Goal: Information Seeking & Learning: Learn about a topic

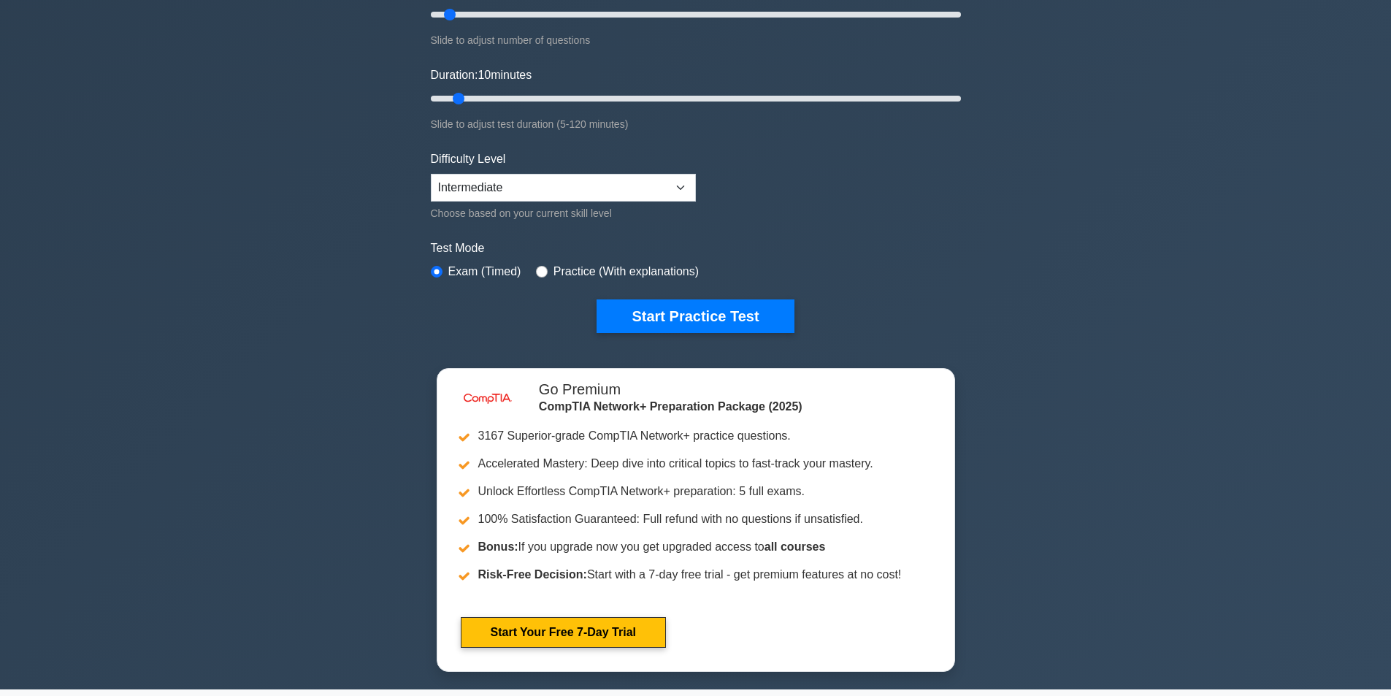
scroll to position [438, 0]
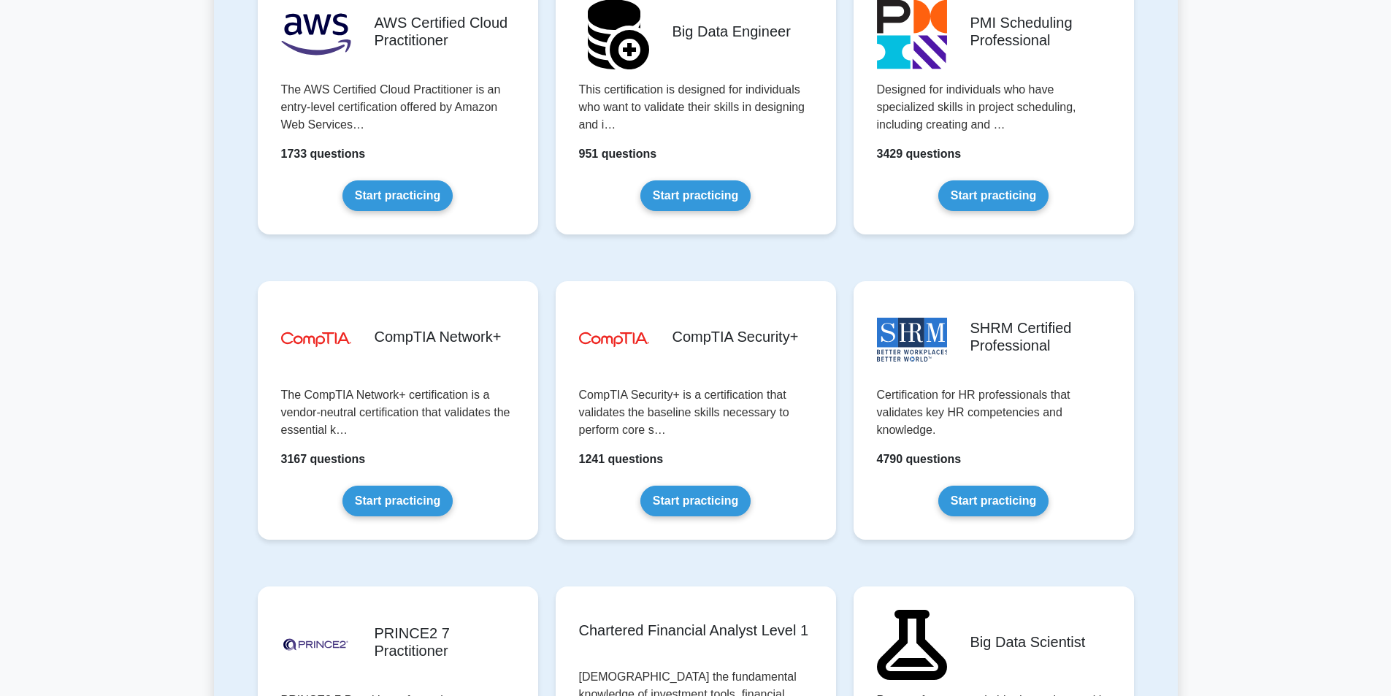
scroll to position [2628, 0]
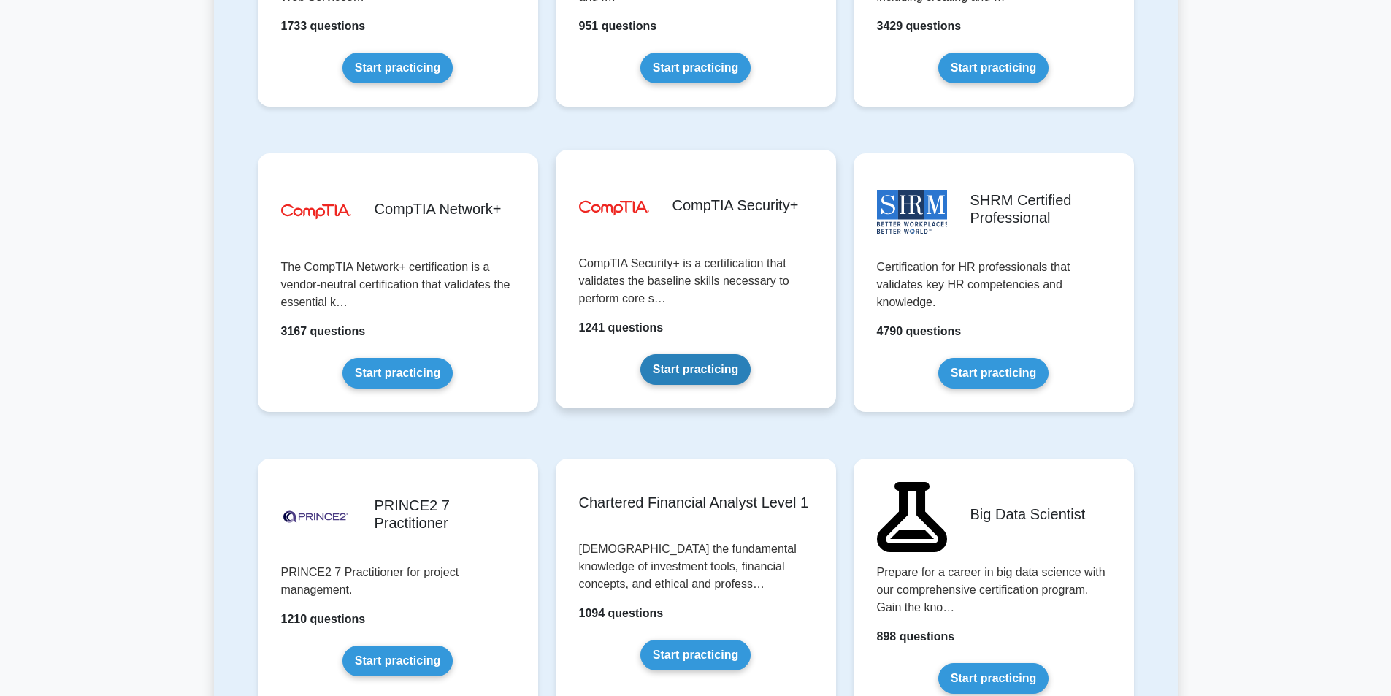
click at [751, 354] on link "Start practicing" at bounding box center [695, 369] width 110 height 31
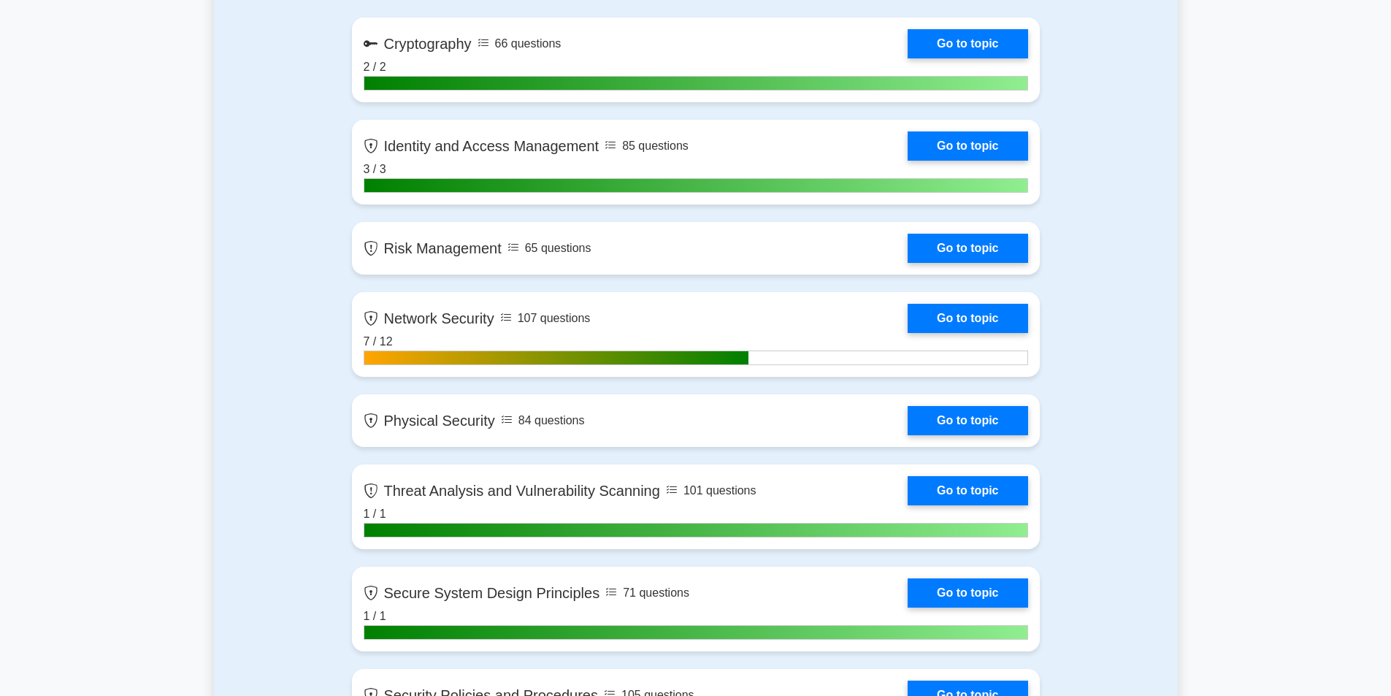
scroll to position [803, 0]
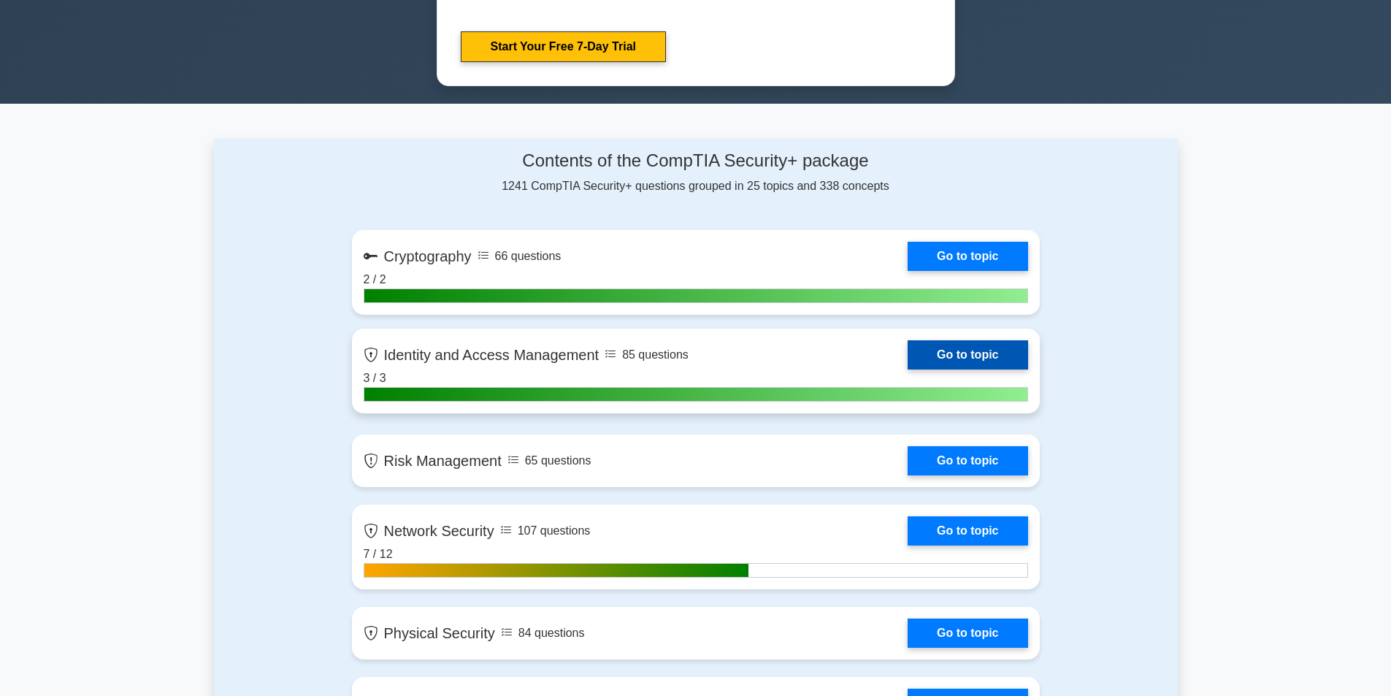
click at [908, 358] on link "Go to topic" at bounding box center [968, 354] width 120 height 29
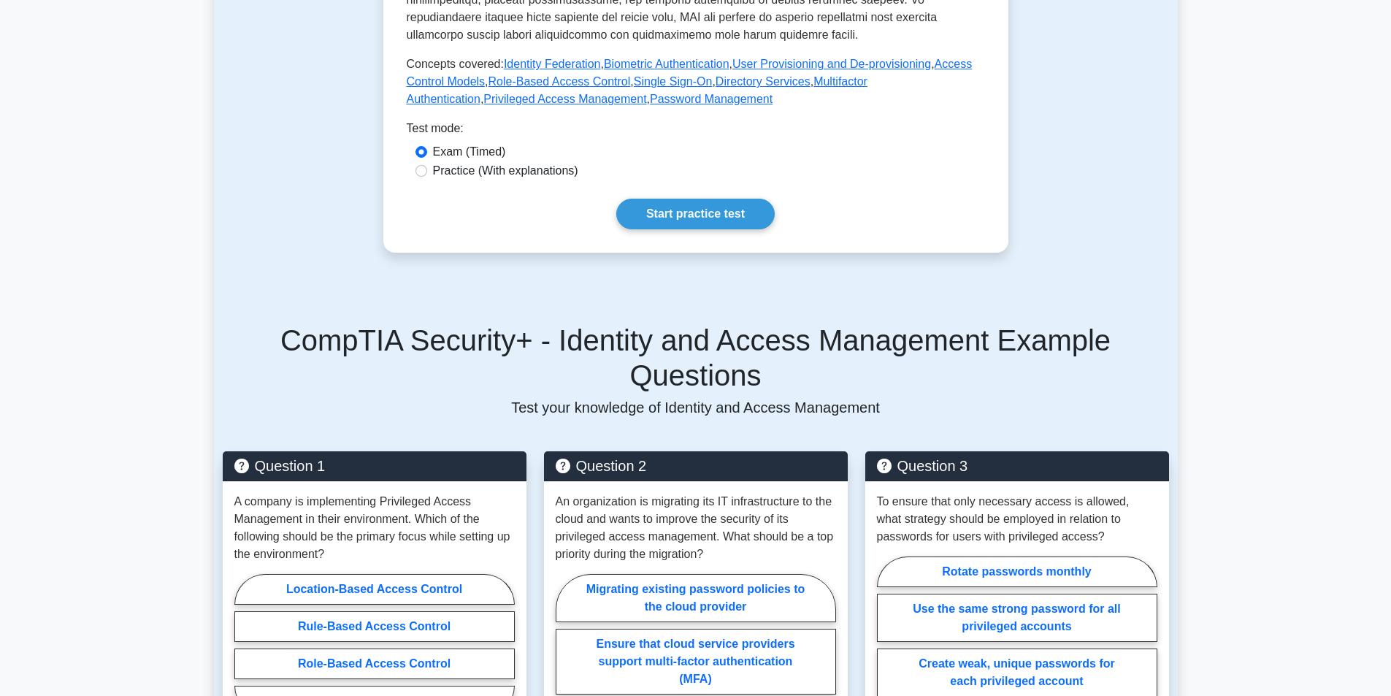
scroll to position [365, 0]
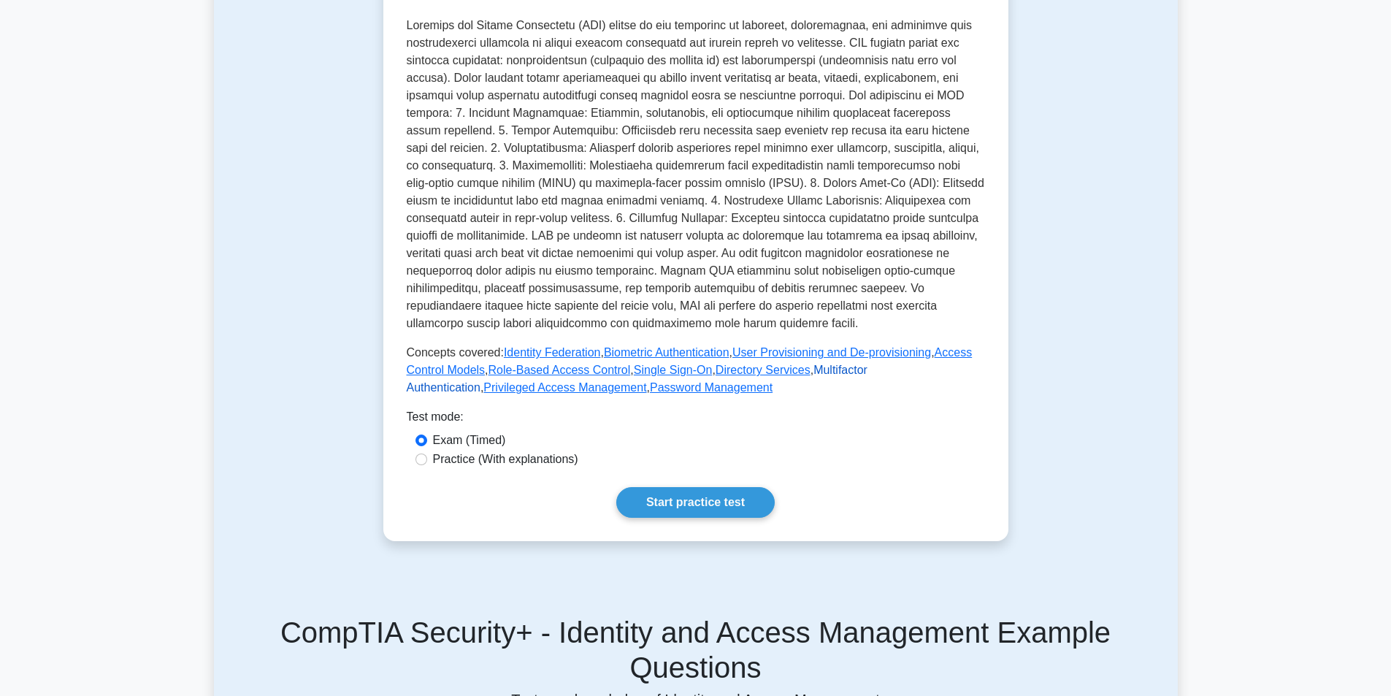
click at [837, 372] on link "Multifactor Authentication" at bounding box center [637, 379] width 461 height 30
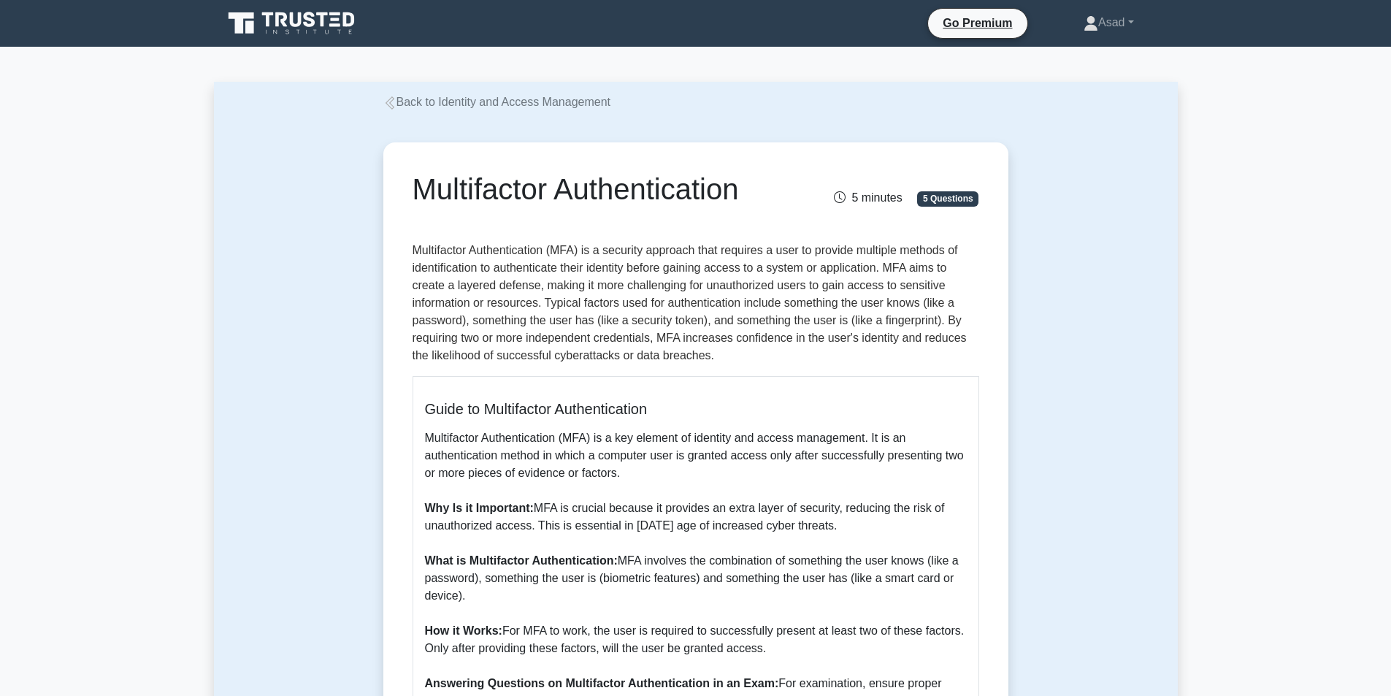
drag, startPoint x: 416, startPoint y: 185, endPoint x: 759, endPoint y: 202, distance: 342.8
click at [759, 202] on h1 "Multifactor Authentication" at bounding box center [599, 189] width 372 height 35
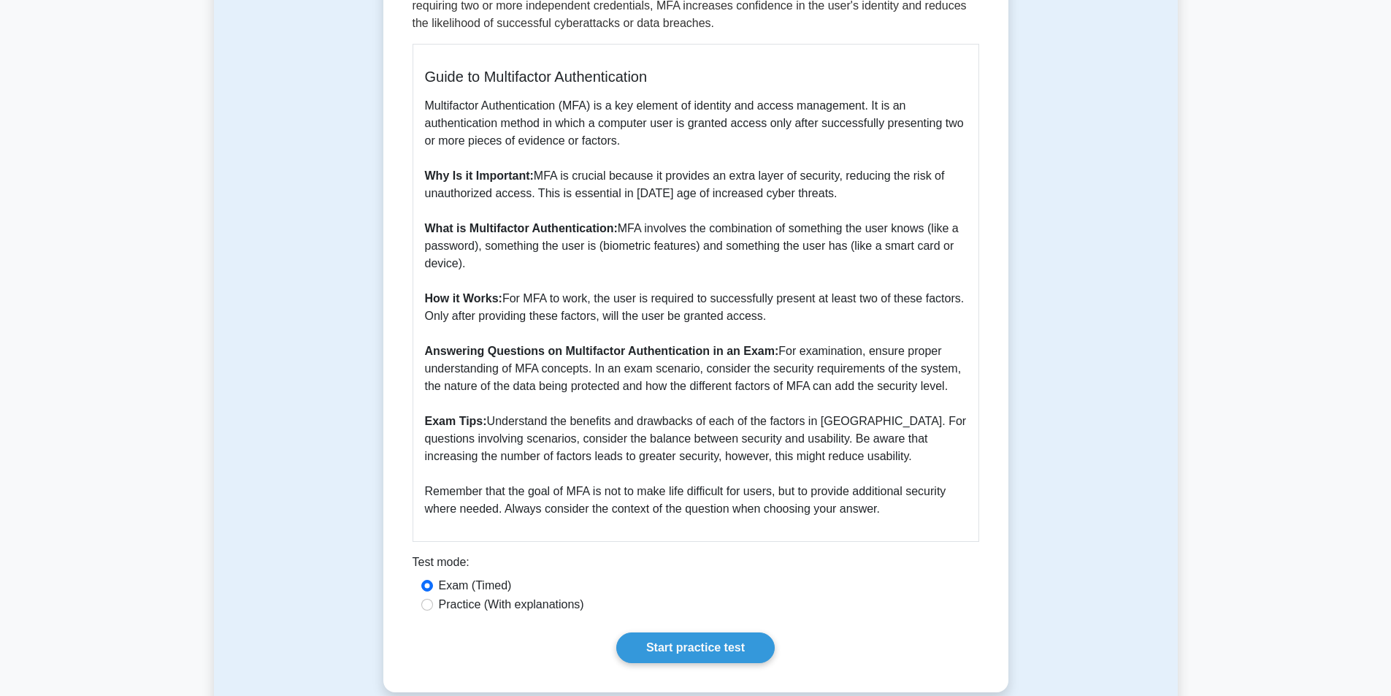
scroll to position [219, 0]
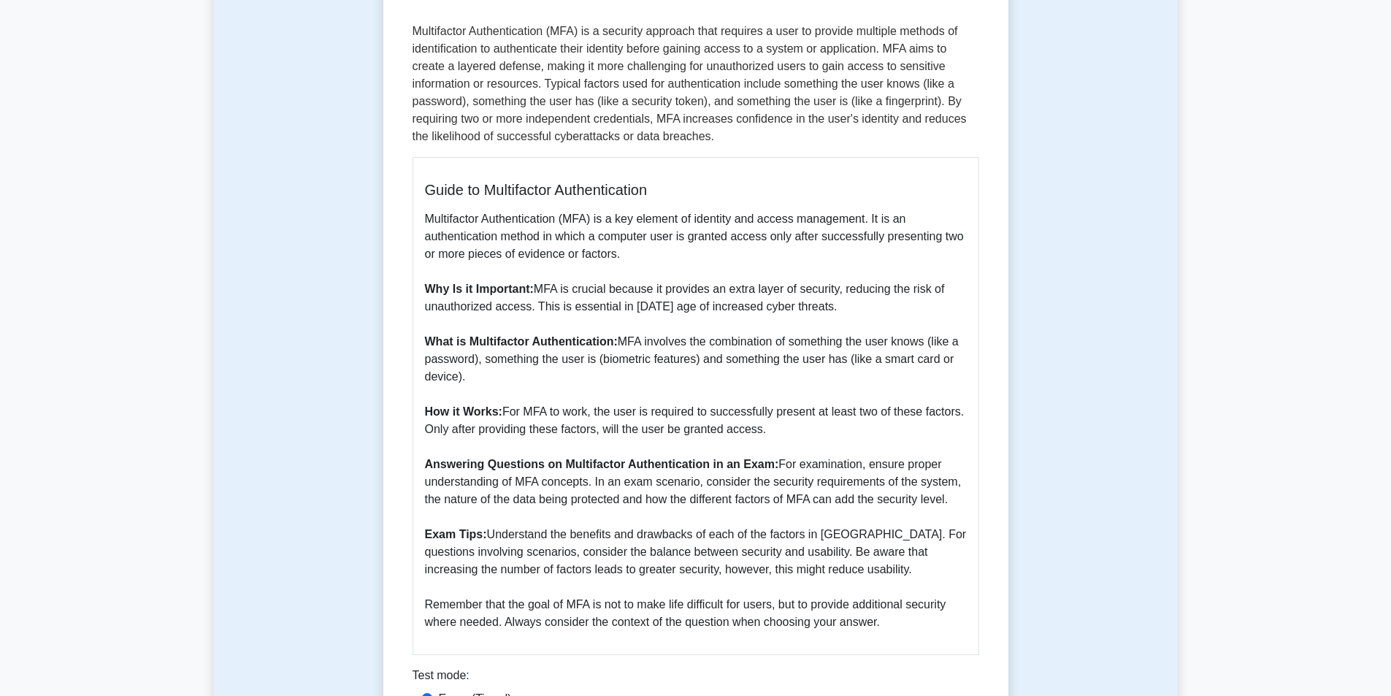
click at [960, 502] on p "Multifactor Authentication (MFA) is a key element of identity and access manage…" at bounding box center [696, 420] width 542 height 421
copy div "Multifactor Authentication 5 minutes 5 Questions Multifactor Authentication (MF…"
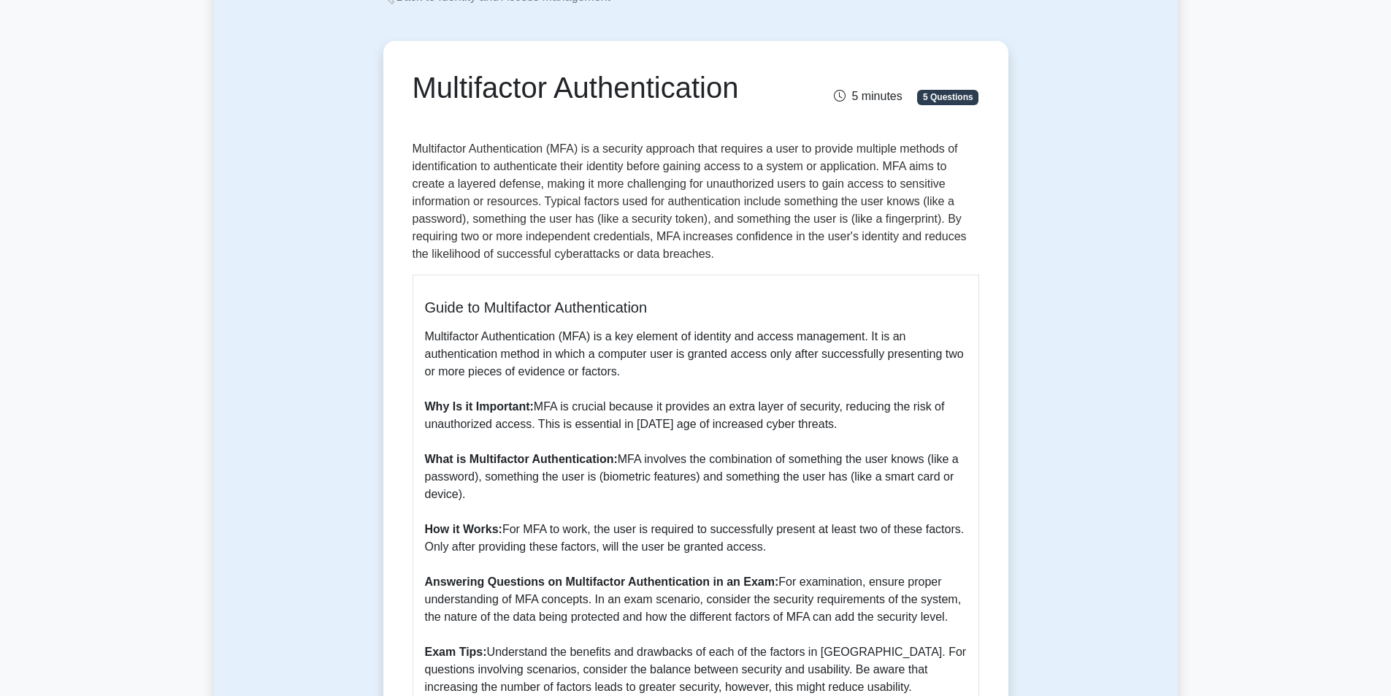
scroll to position [0, 0]
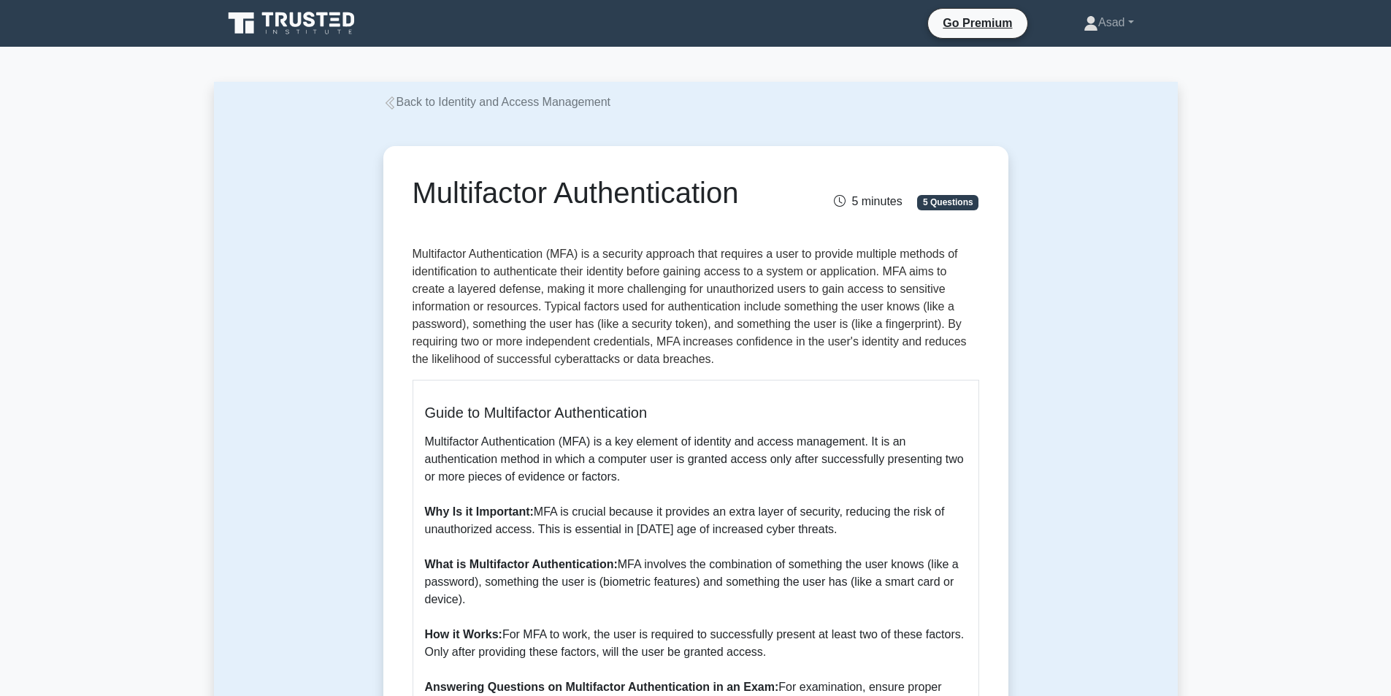
click at [402, 100] on link "Back to Identity and Access Management" at bounding box center [497, 102] width 228 height 12
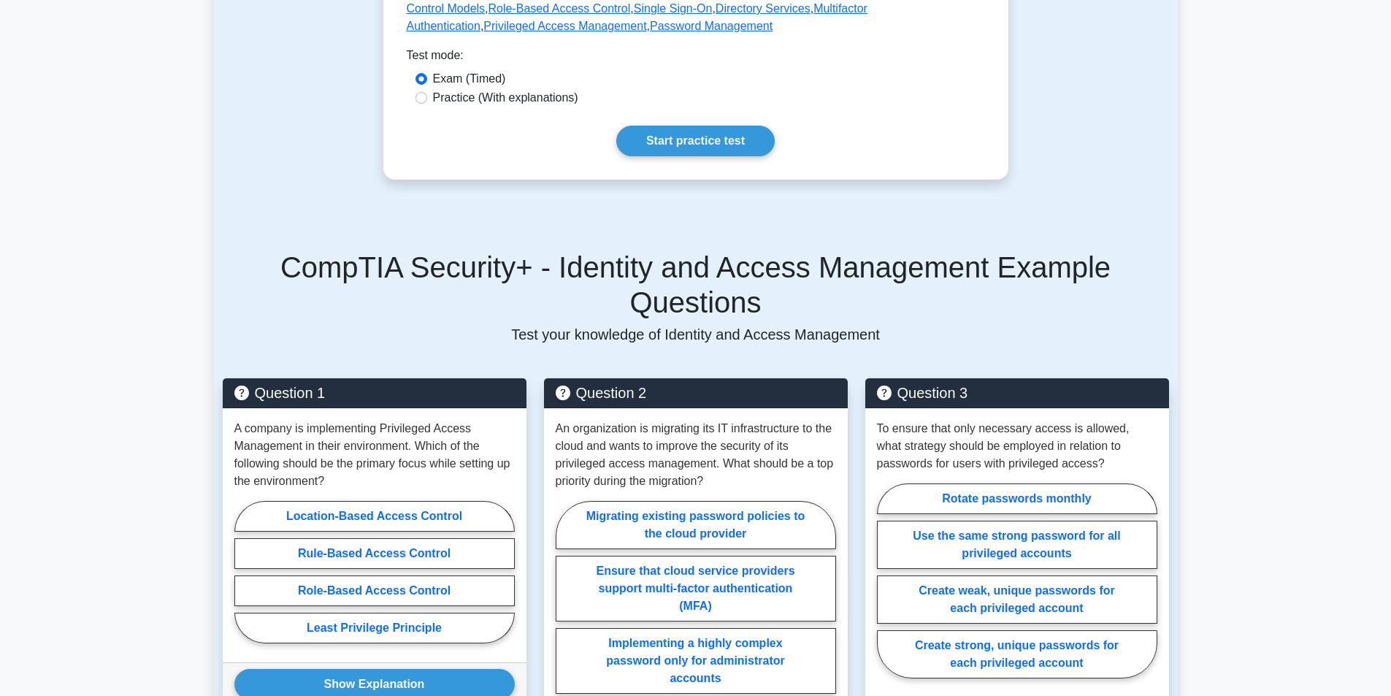
scroll to position [365, 0]
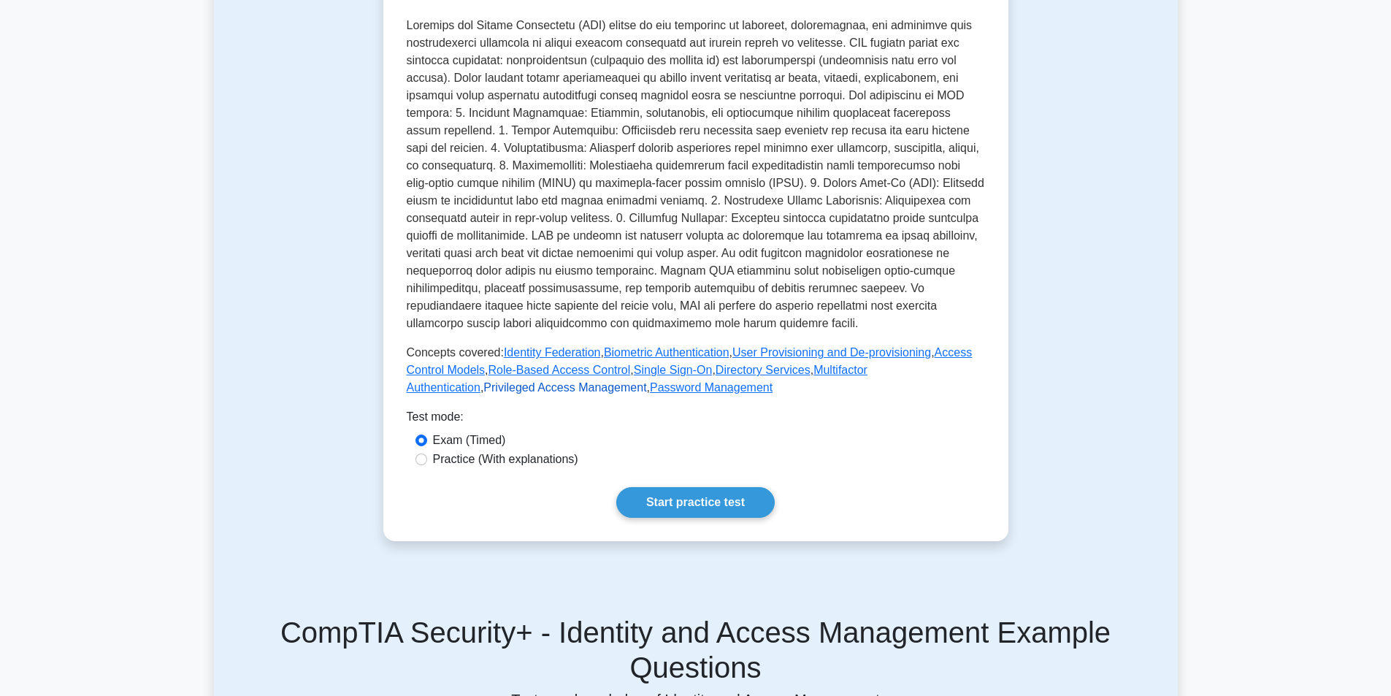
click at [646, 381] on link "Privileged Access Management" at bounding box center [564, 387] width 163 height 12
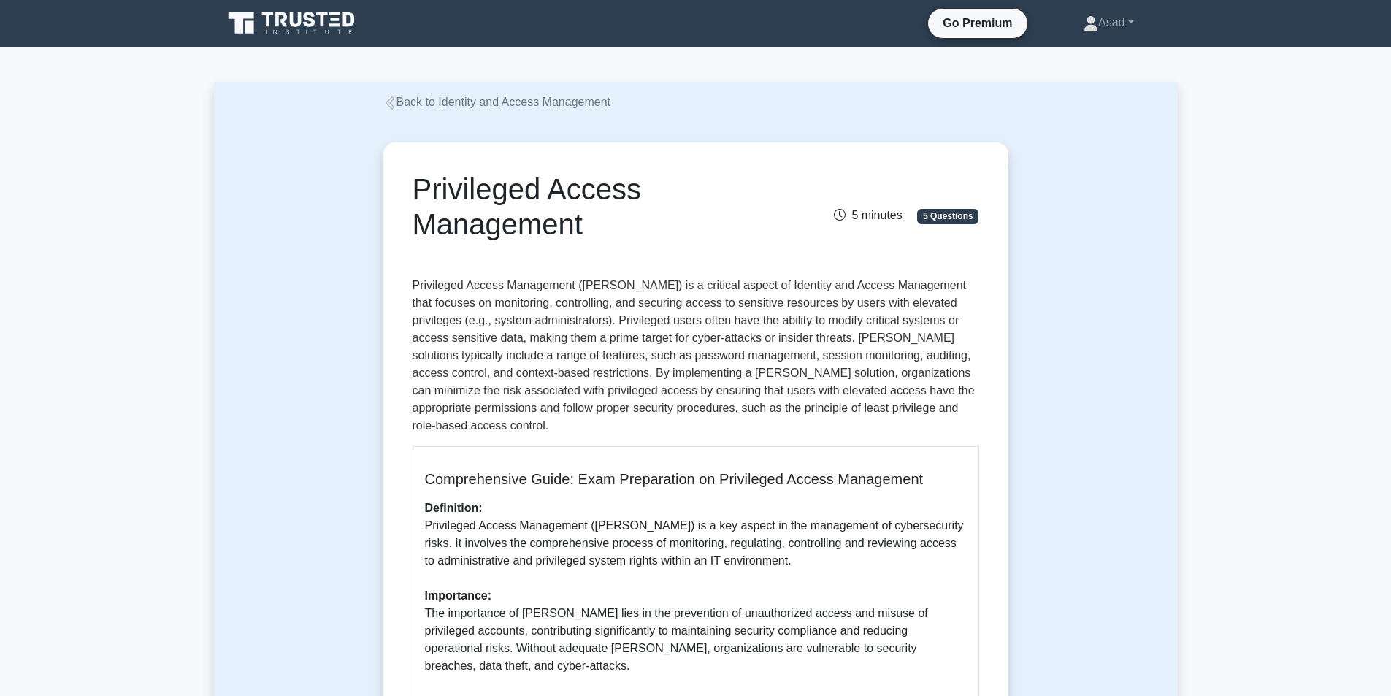
drag, startPoint x: 418, startPoint y: 185, endPoint x: 662, endPoint y: 262, distance: 255.6
click at [662, 258] on div "Privileged Access Management 5 minutes 5 Questions" at bounding box center [696, 218] width 567 height 93
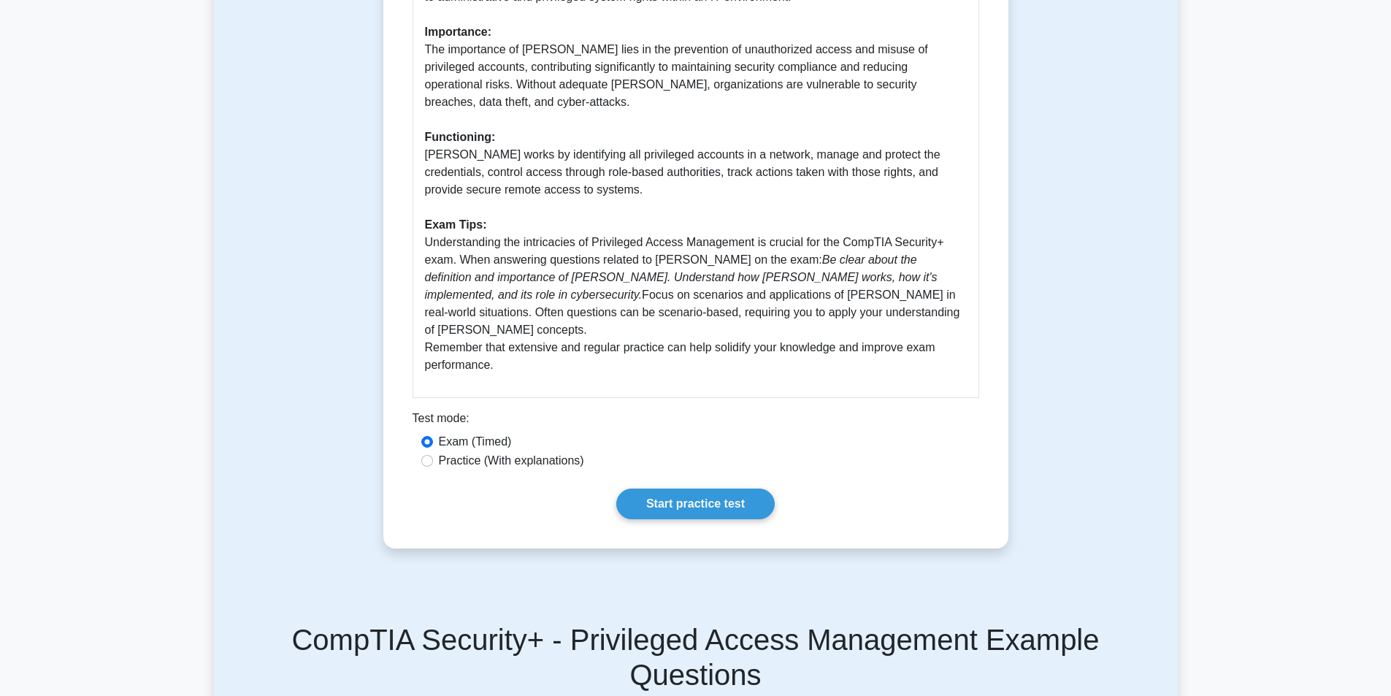
scroll to position [438, 0]
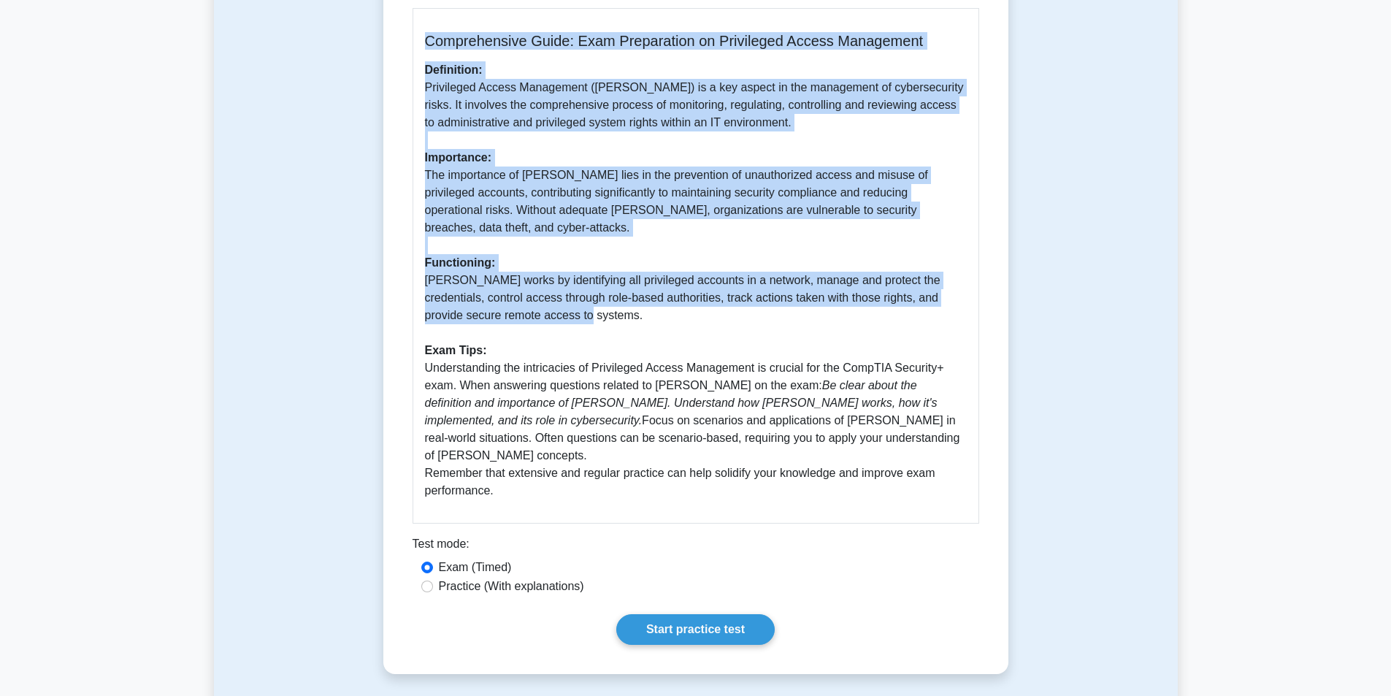
click at [569, 281] on p "Definition: Privileged Access Management (PAM) is a key aspect in the managemen…" at bounding box center [696, 280] width 542 height 438
copy div "Privileged Access Management 5 minutes 5 Questions Privileged Access Management…"
drag, startPoint x: 426, startPoint y: 315, endPoint x: 515, endPoint y: 432, distance: 147.0
click at [515, 432] on p "Definition: Privileged Access Management (PAM) is a key aspect in the managemen…" at bounding box center [696, 280] width 542 height 438
copy p "Exam Tips: Understanding the intricacies of Privileged Access Management is cru…"
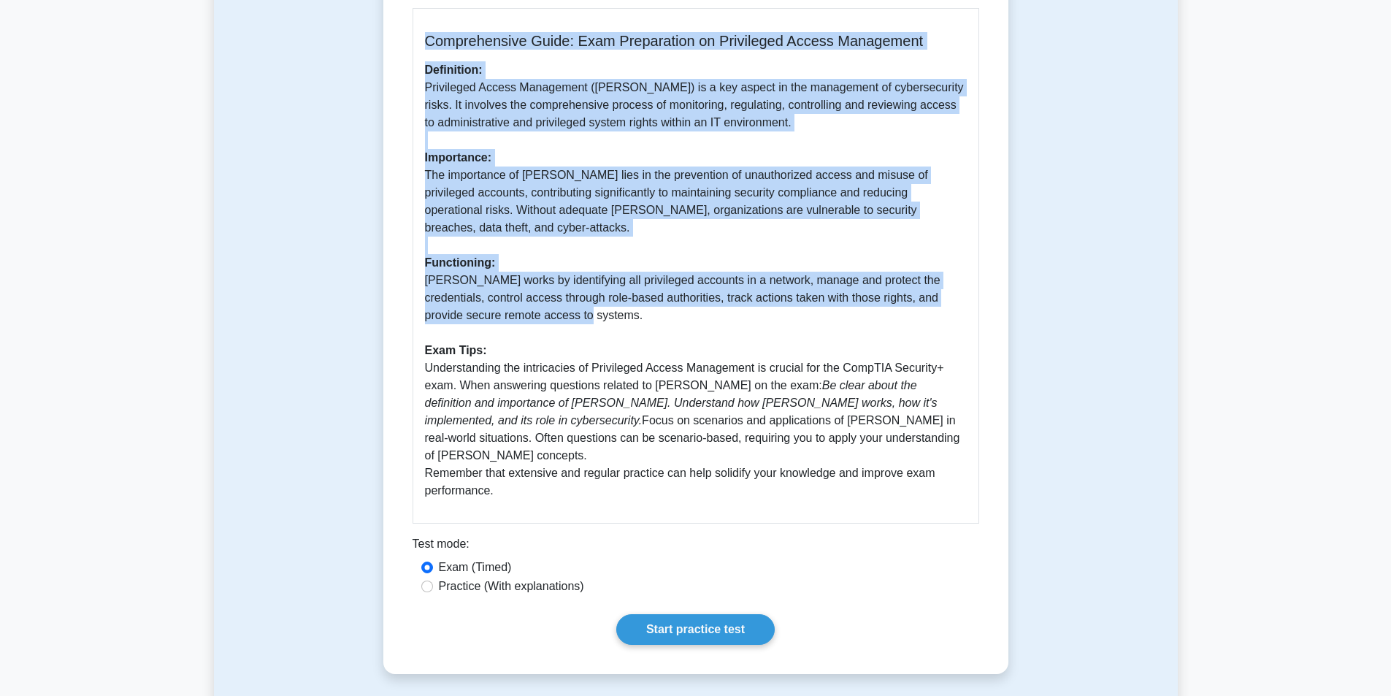
click at [696, 396] on icon "Understand how PAM works, how it's implemented, and its role in cybersecurity." at bounding box center [681, 411] width 513 height 30
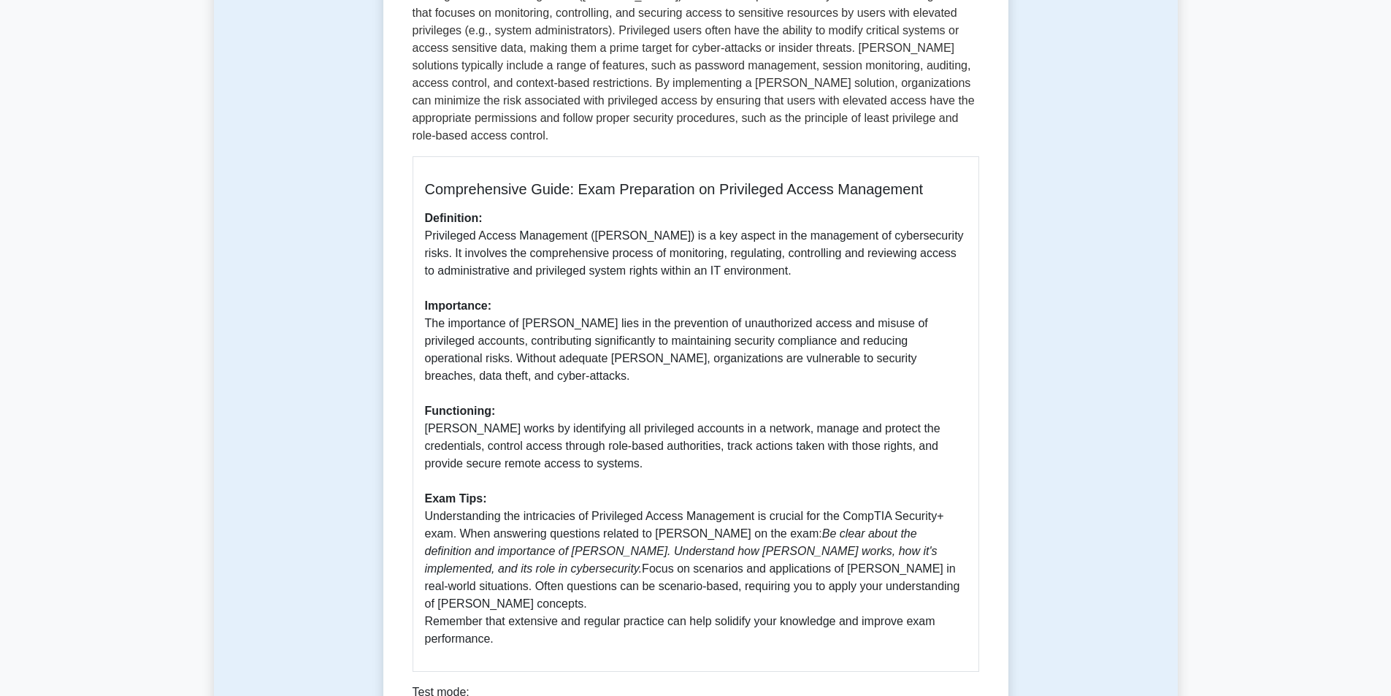
scroll to position [0, 0]
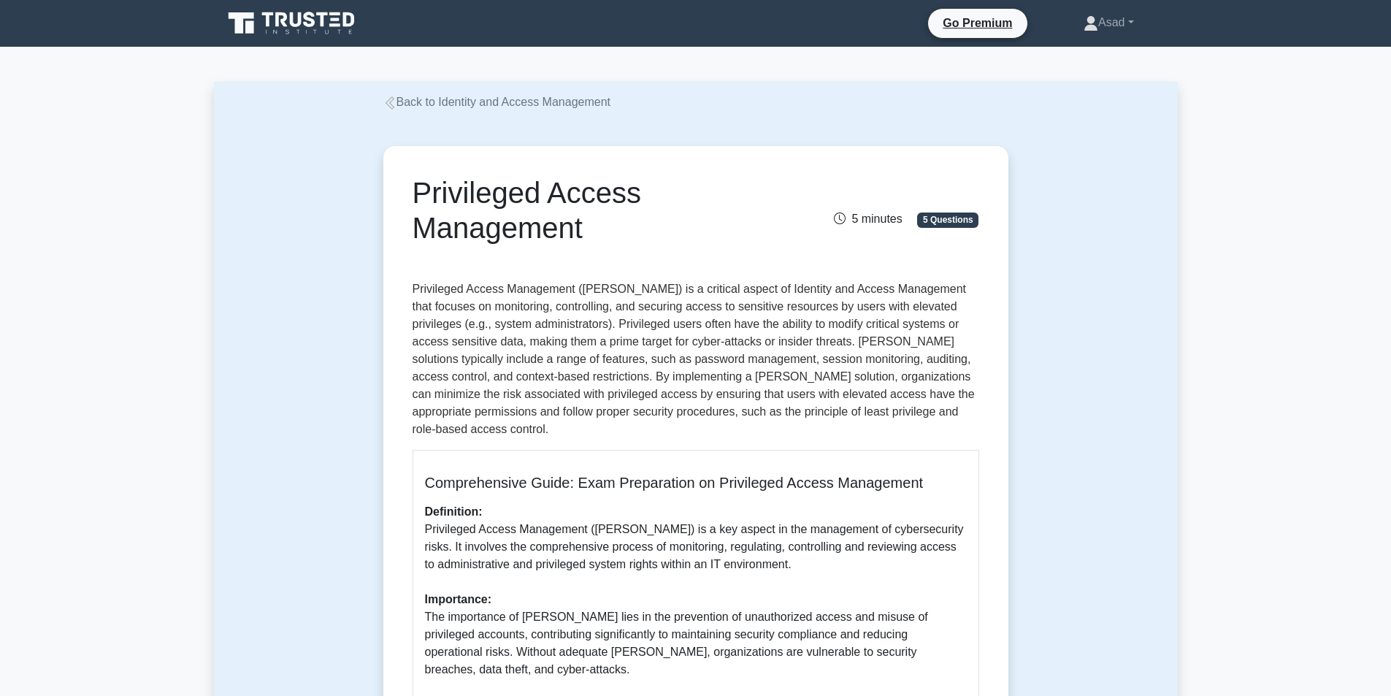
click at [396, 106] on icon at bounding box center [389, 102] width 13 height 13
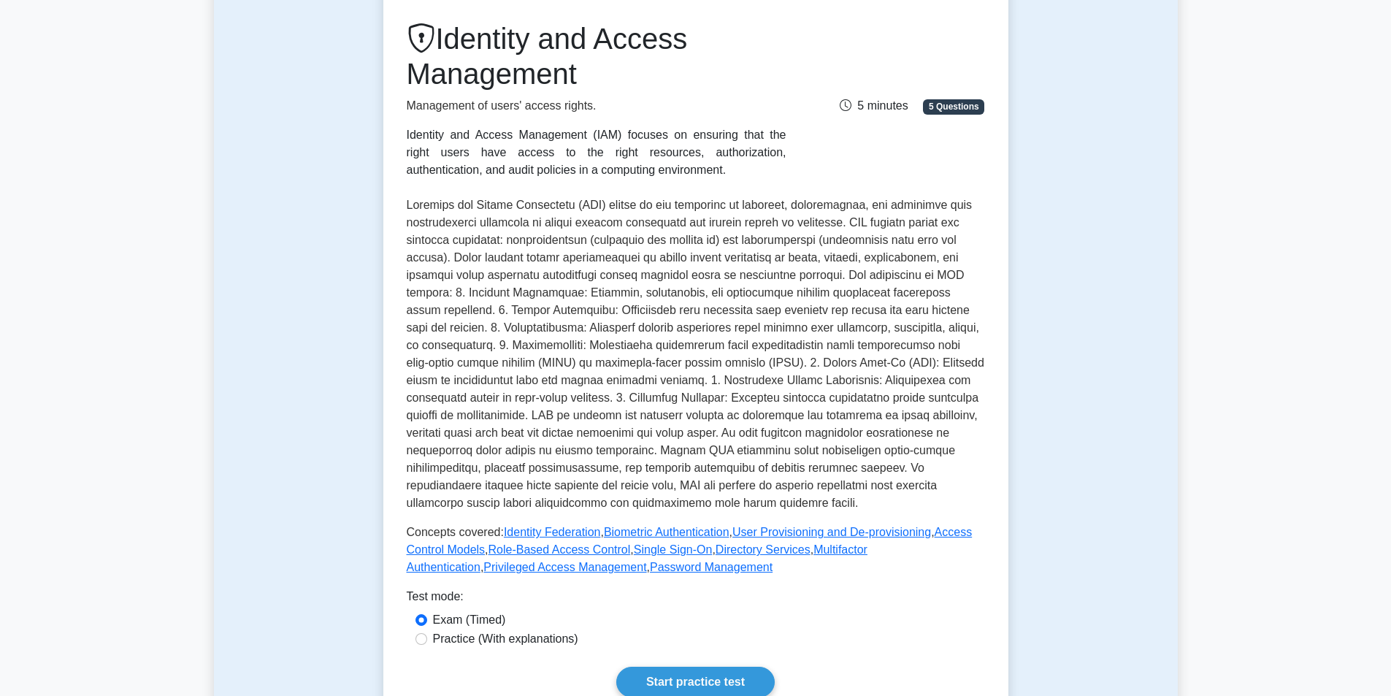
scroll to position [292, 0]
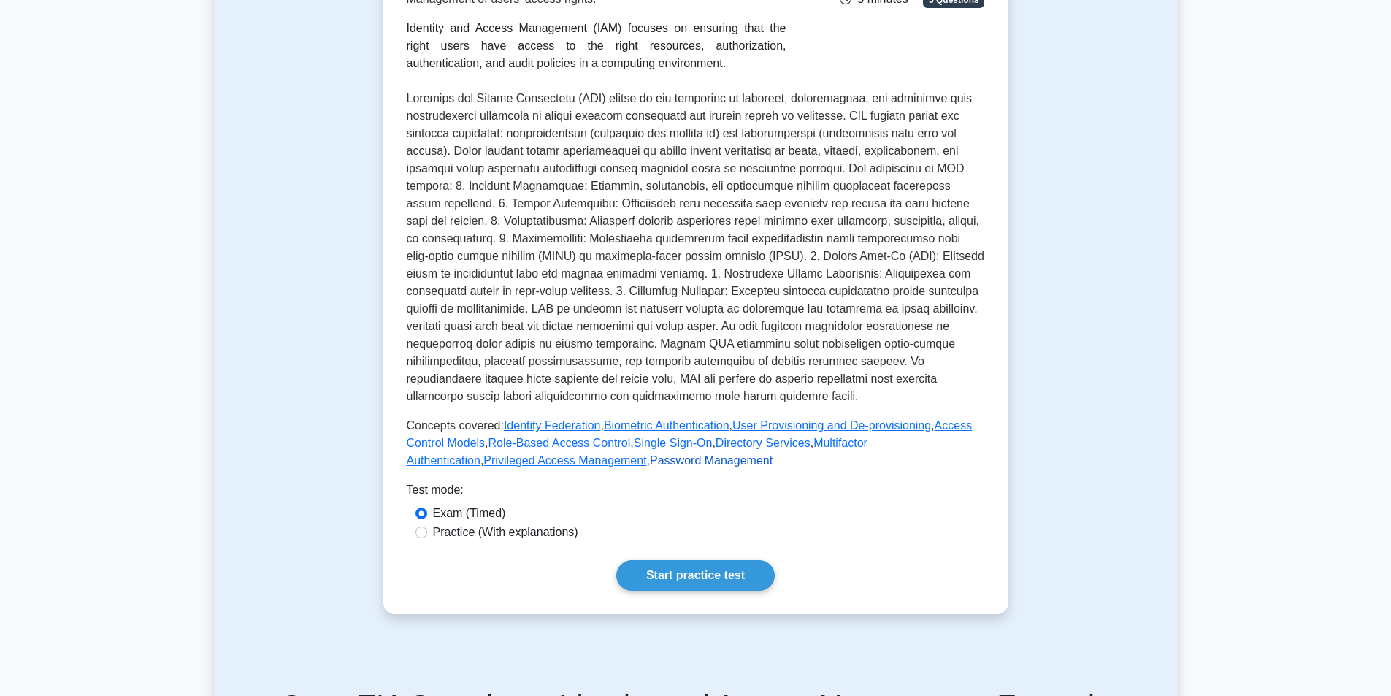
click at [650, 465] on link "Password Management" at bounding box center [711, 460] width 123 height 12
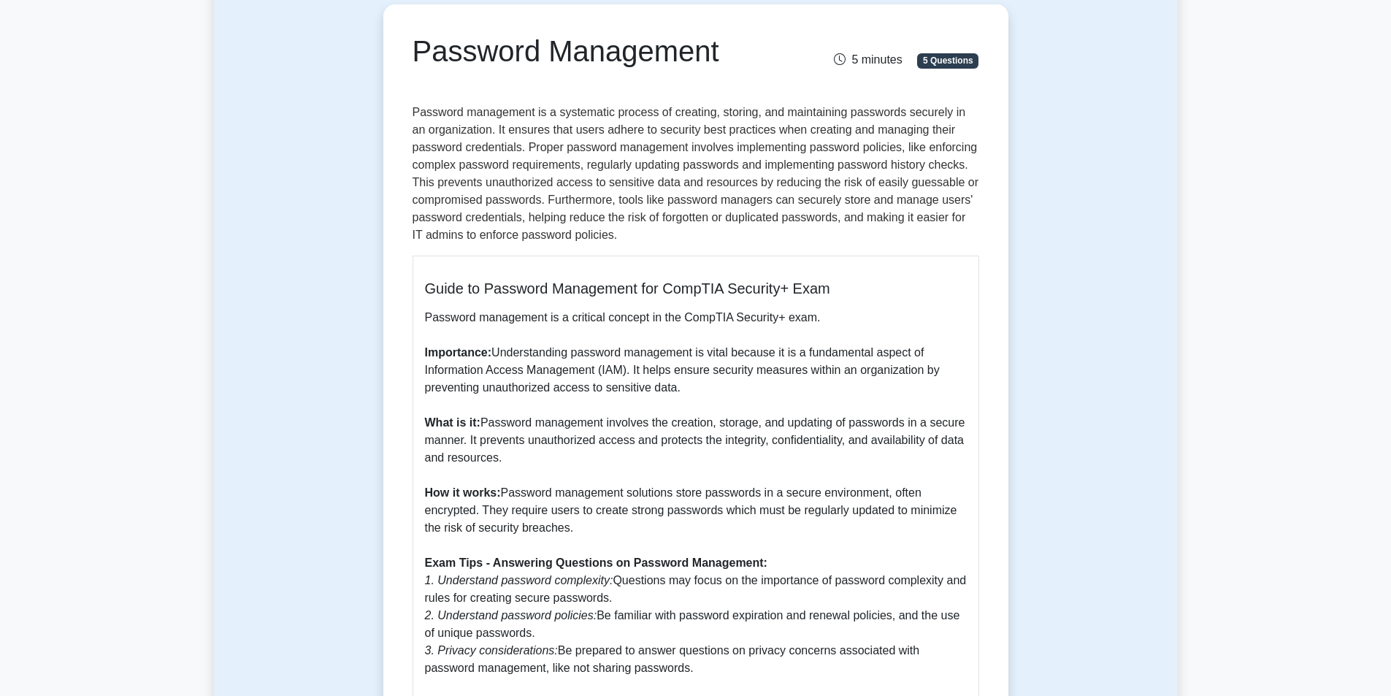
scroll to position [337, 0]
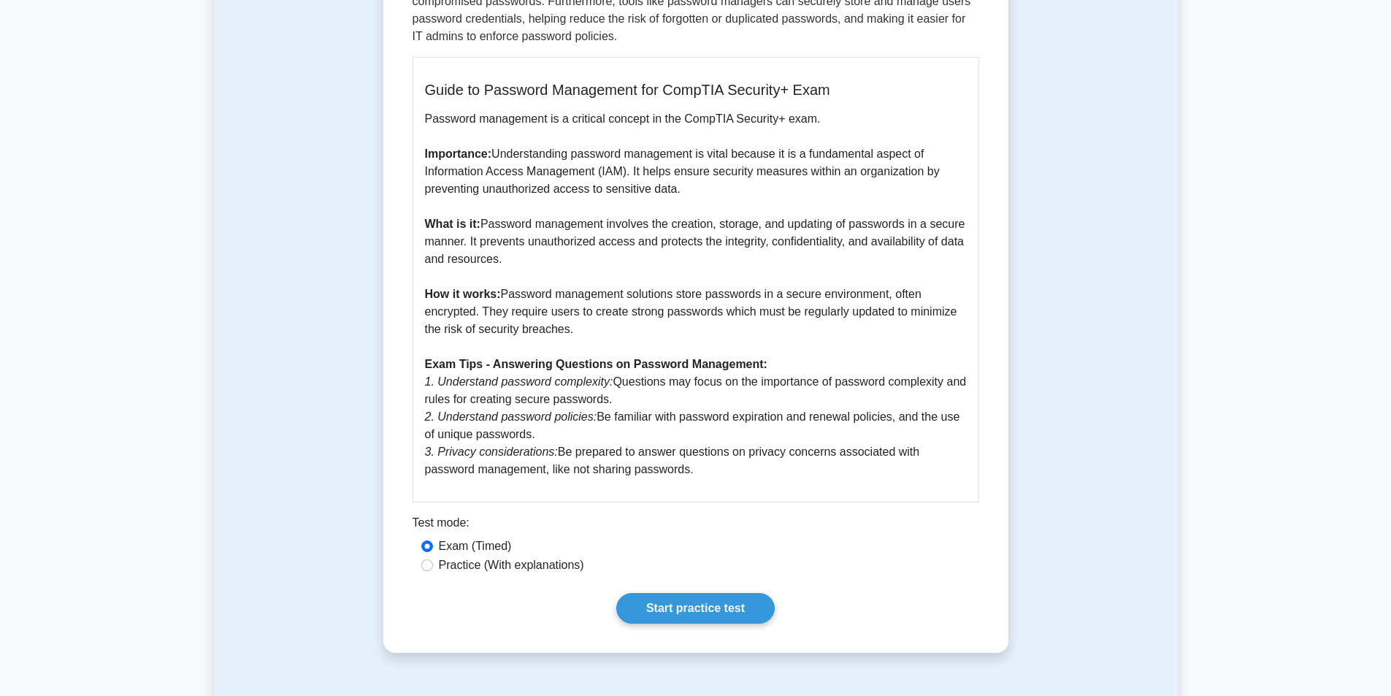
drag, startPoint x: 416, startPoint y: 186, endPoint x: 646, endPoint y: 326, distance: 269.0
click at [646, 326] on div "Password Management 5 minutes 5 Questions Guide to Password Management for Comp…" at bounding box center [695, 229] width 613 height 835
copy div "Password Management 5 minutes 5 Questions Password management is a systematic p…"
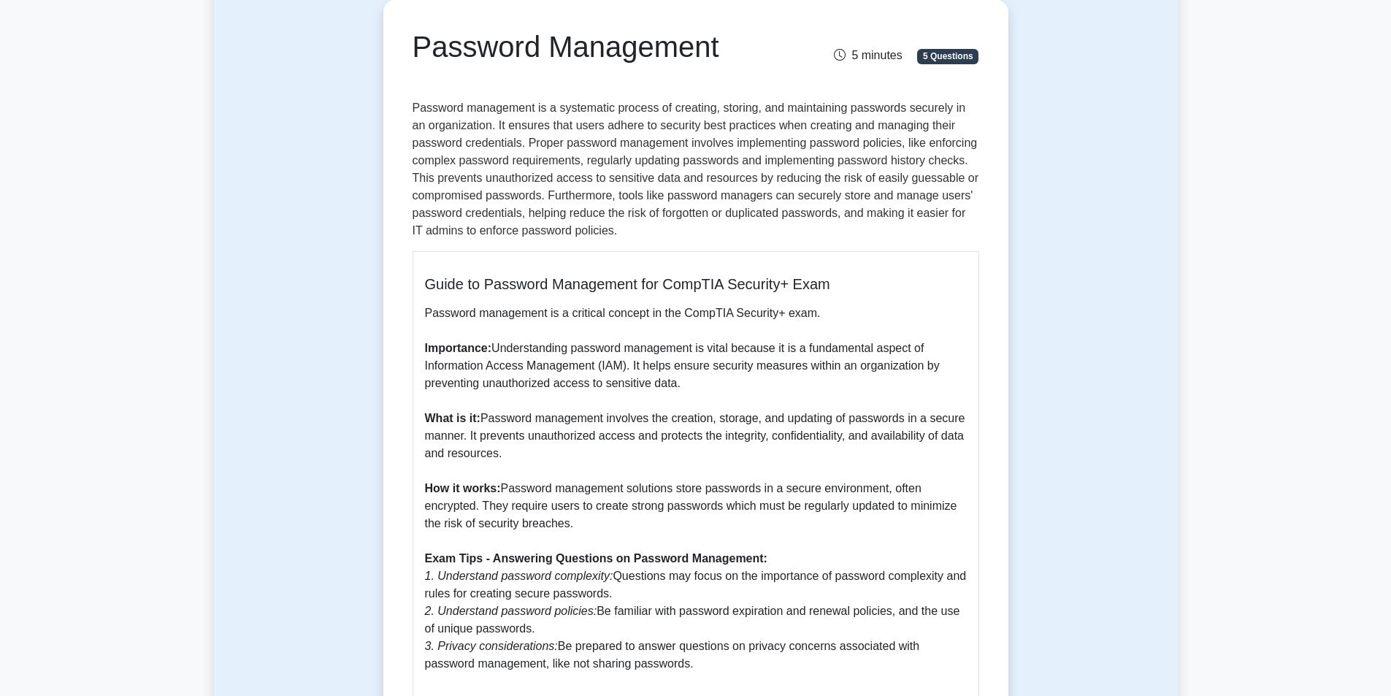
scroll to position [0, 0]
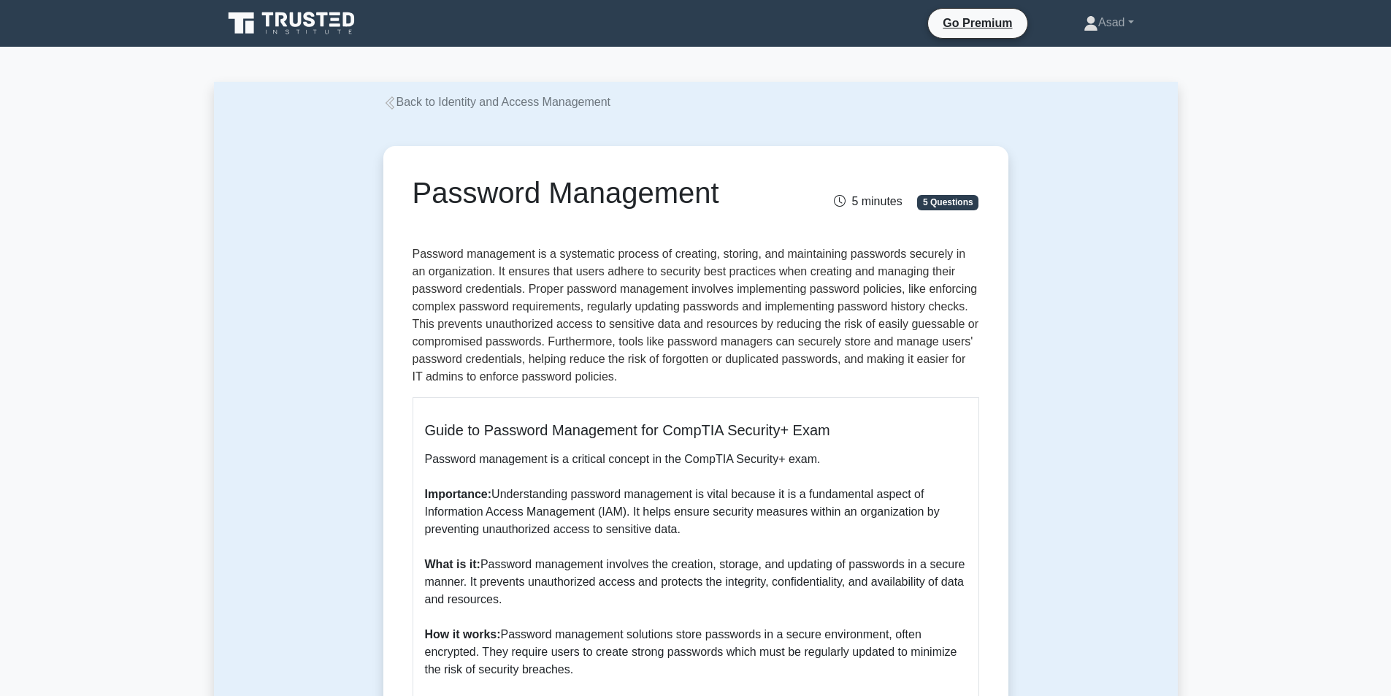
click at [440, 106] on link "Back to Identity and Access Management" at bounding box center [497, 102] width 228 height 12
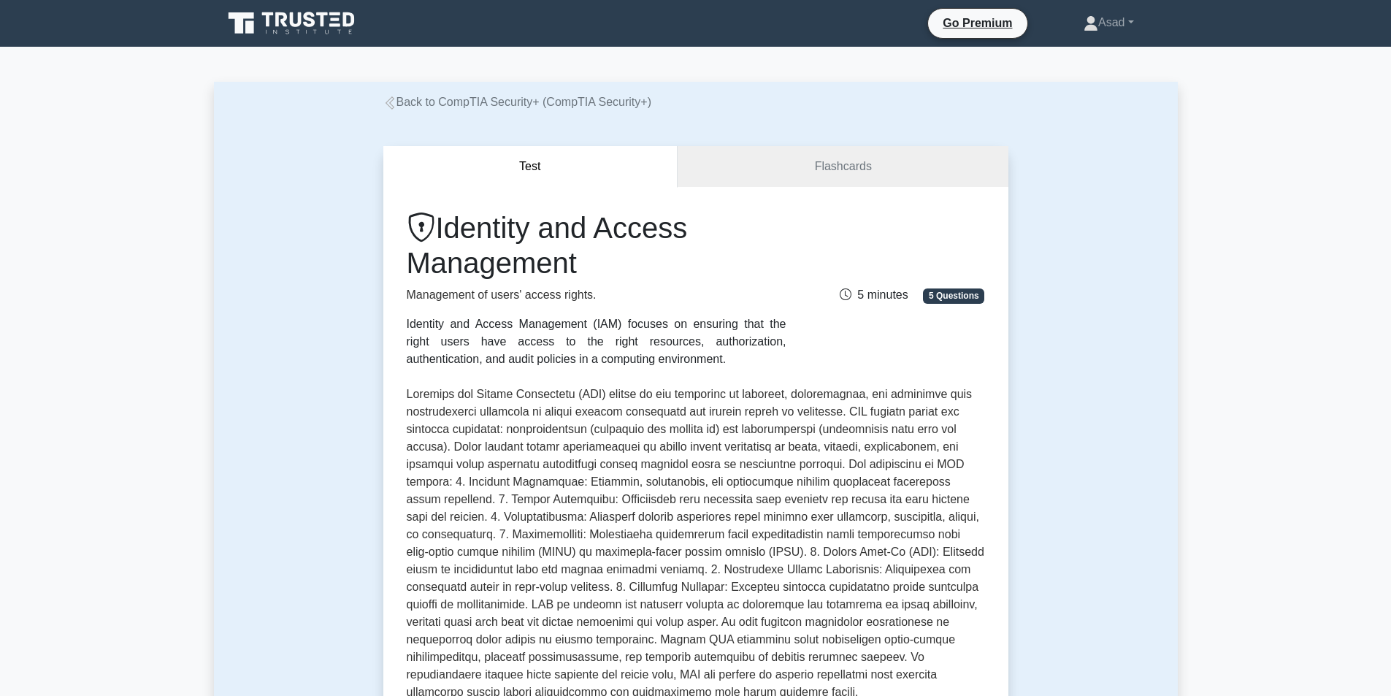
click at [396, 101] on link "Back to CompTIA Security+ (CompTIA Security+)" at bounding box center [517, 102] width 268 height 12
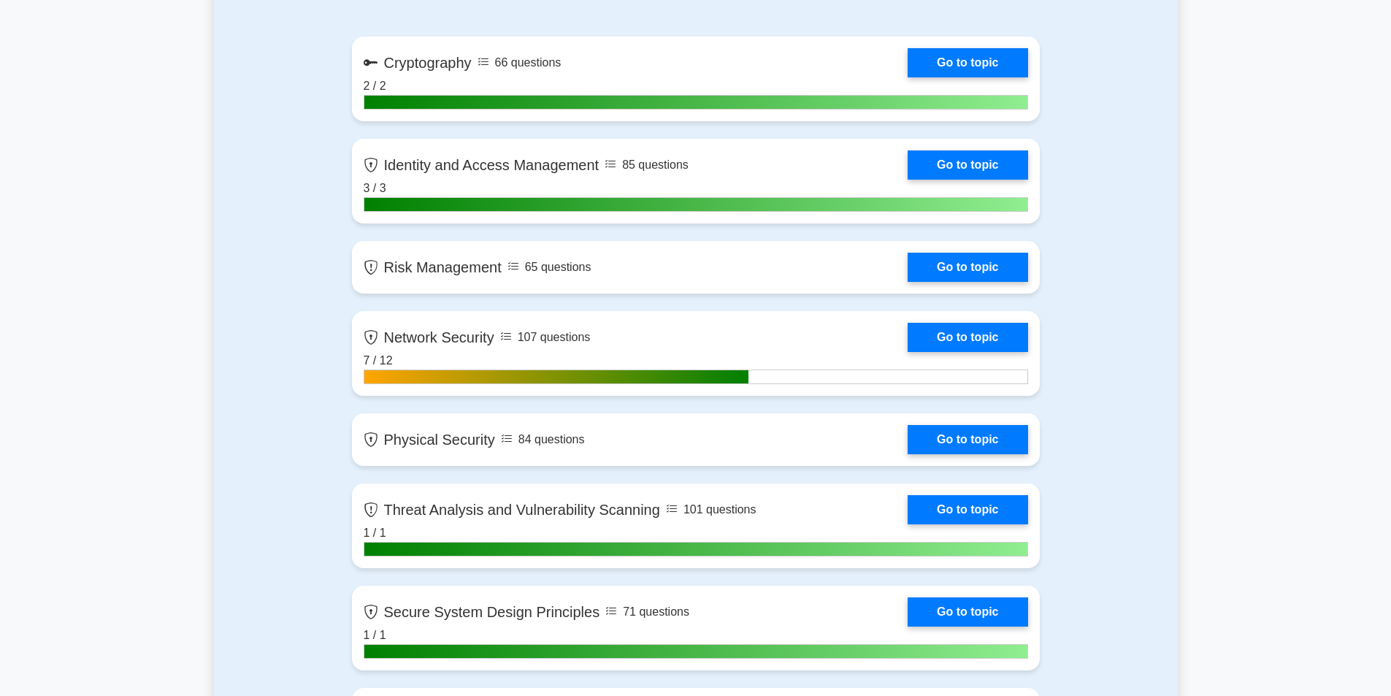
scroll to position [1022, 0]
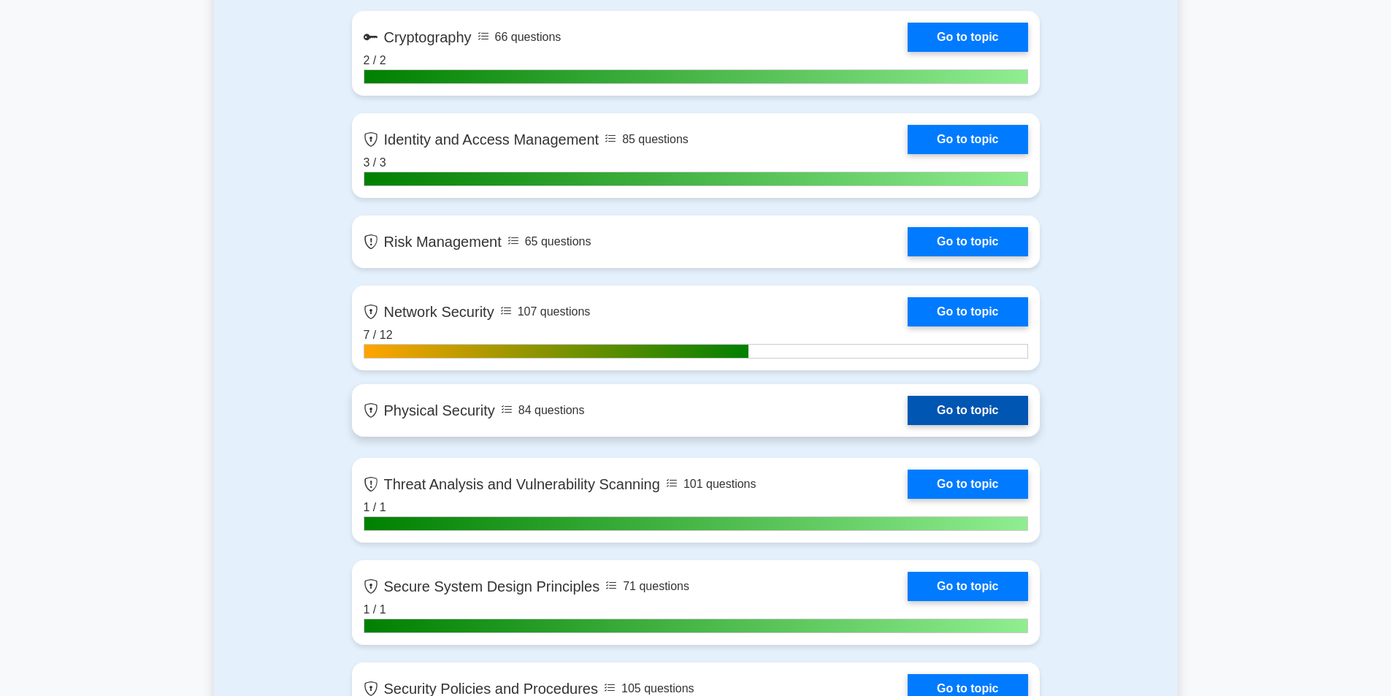
click at [908, 413] on link "Go to topic" at bounding box center [968, 410] width 120 height 29
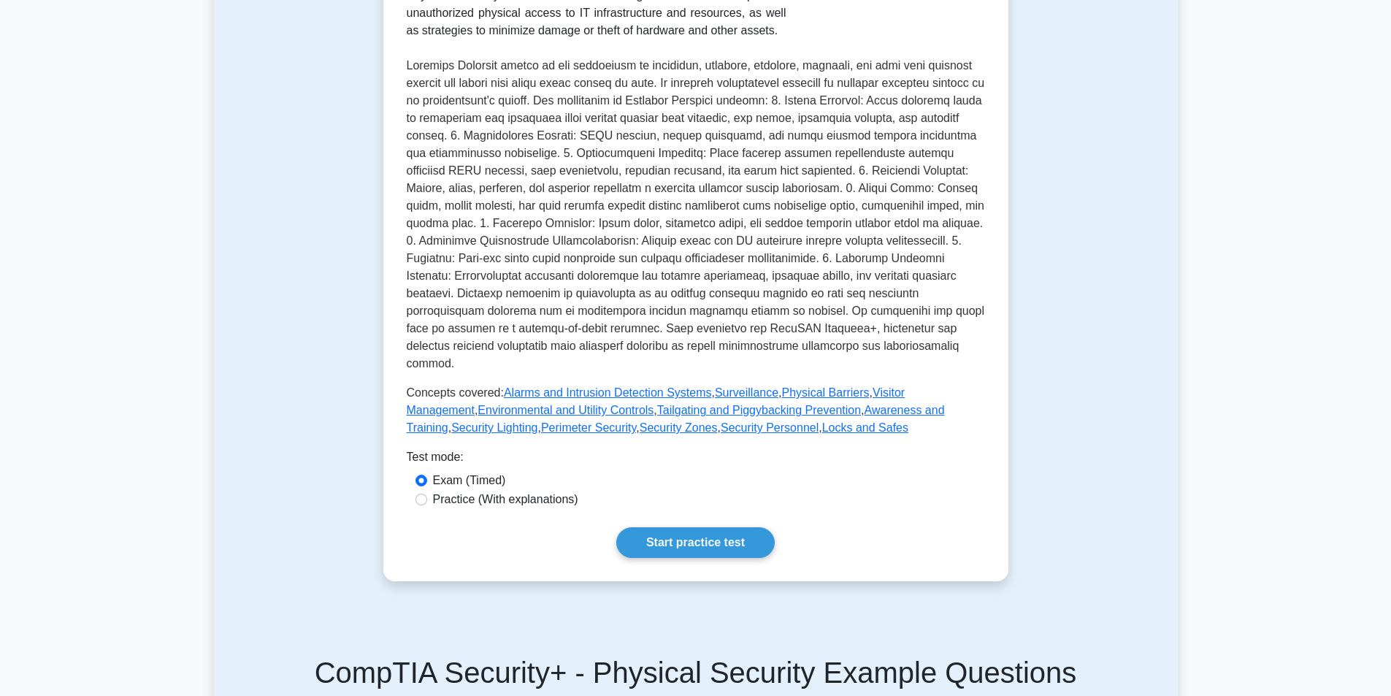
scroll to position [438, 0]
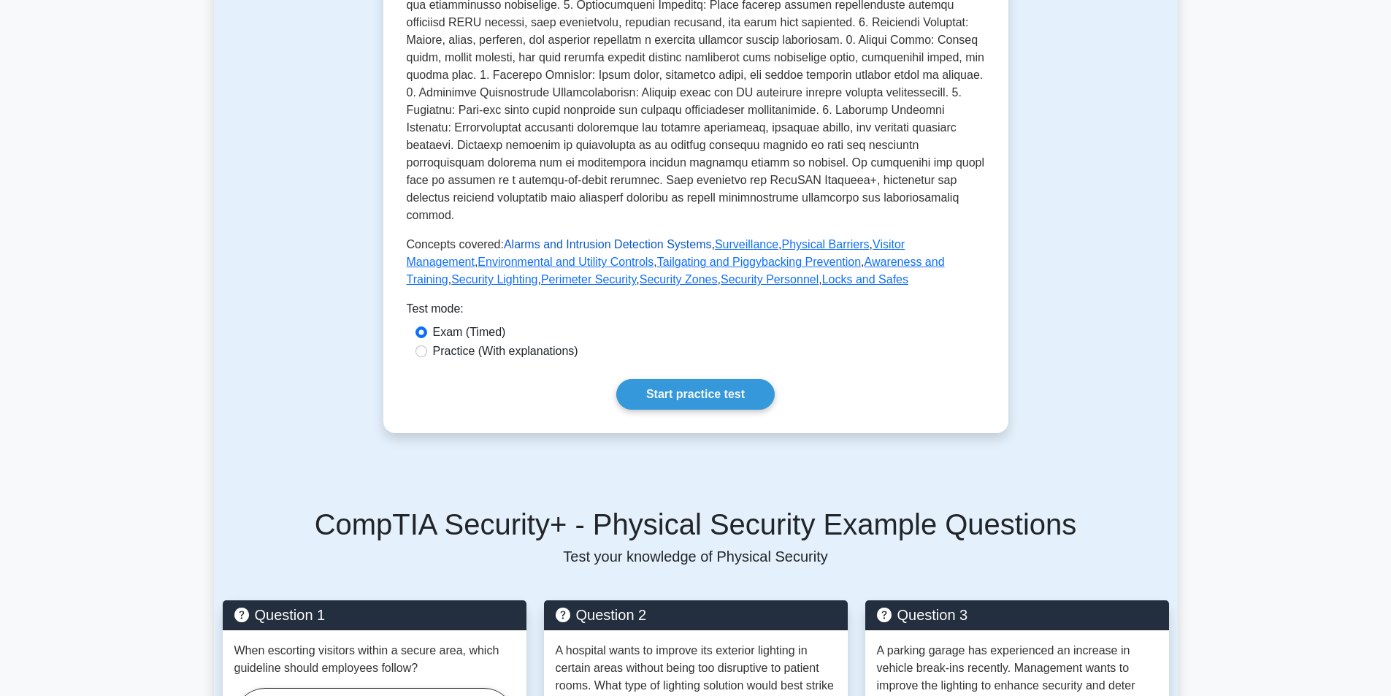
click at [586, 238] on link "Alarms and Intrusion Detection Systems" at bounding box center [608, 244] width 208 height 12
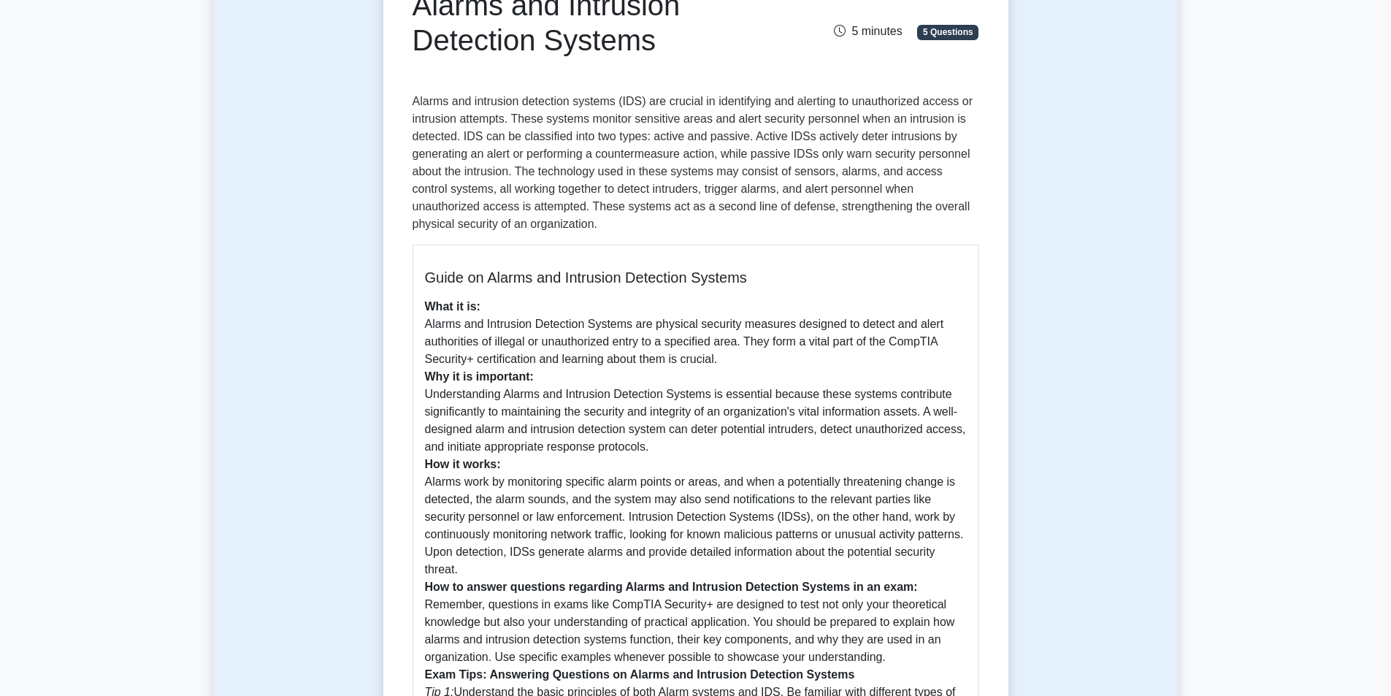
scroll to position [73, 0]
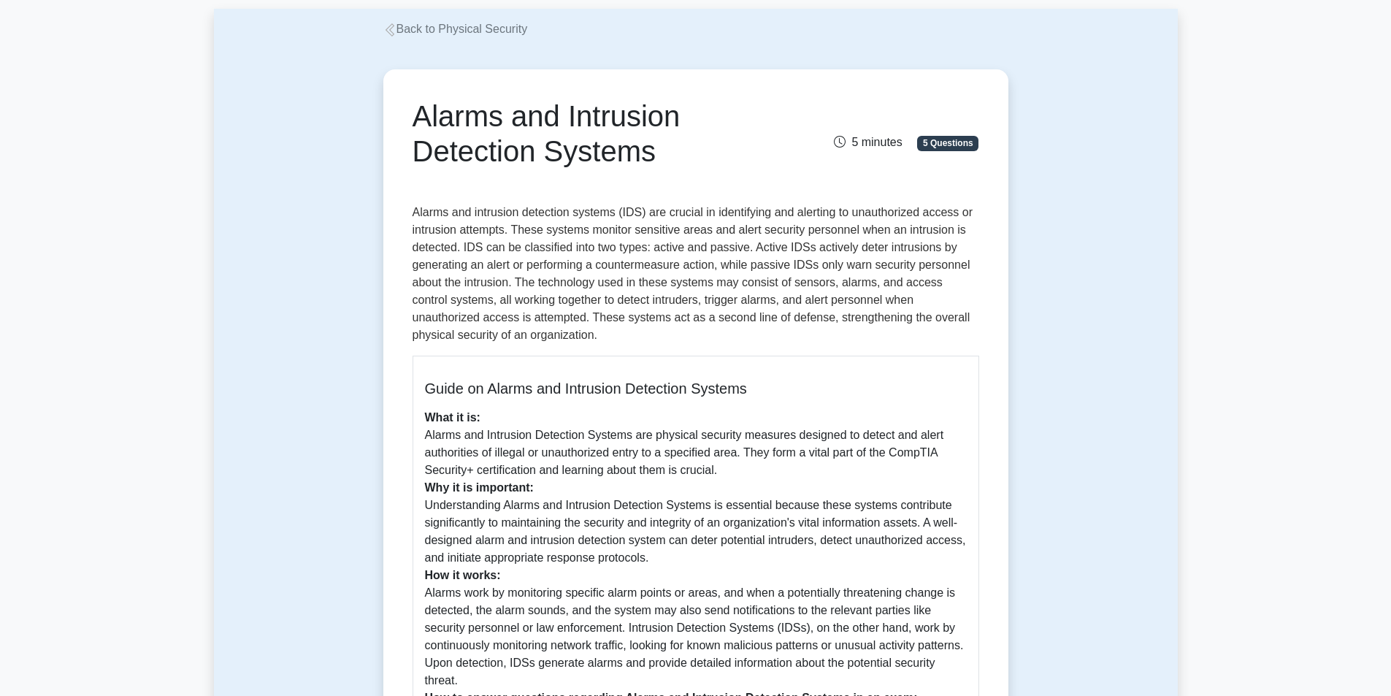
drag, startPoint x: 419, startPoint y: 111, endPoint x: 665, endPoint y: 161, distance: 251.0
click at [665, 161] on h1 "Alarms and Intrusion Detection Systems" at bounding box center [599, 134] width 372 height 70
click at [671, 166] on h1 "Alarms and Intrusion Detection Systems" at bounding box center [599, 134] width 372 height 70
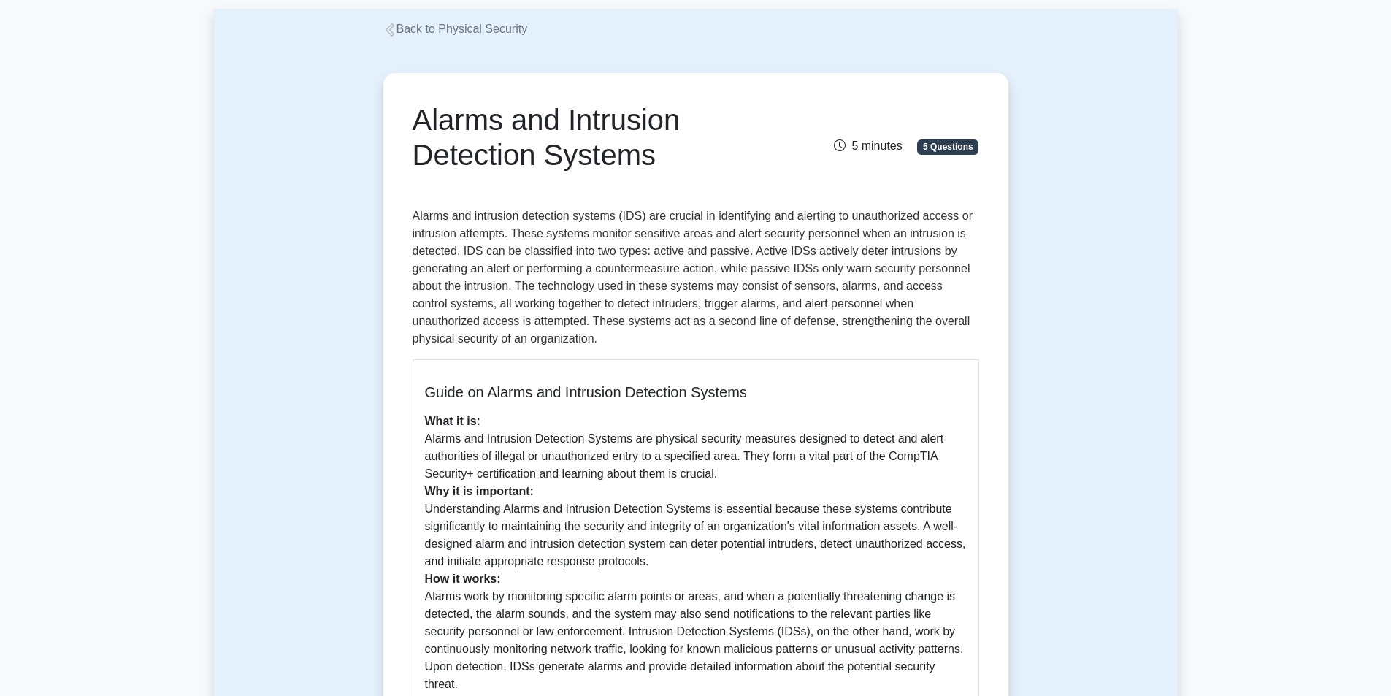
click at [400, 27] on link "Back to Physical Security" at bounding box center [455, 29] width 145 height 12
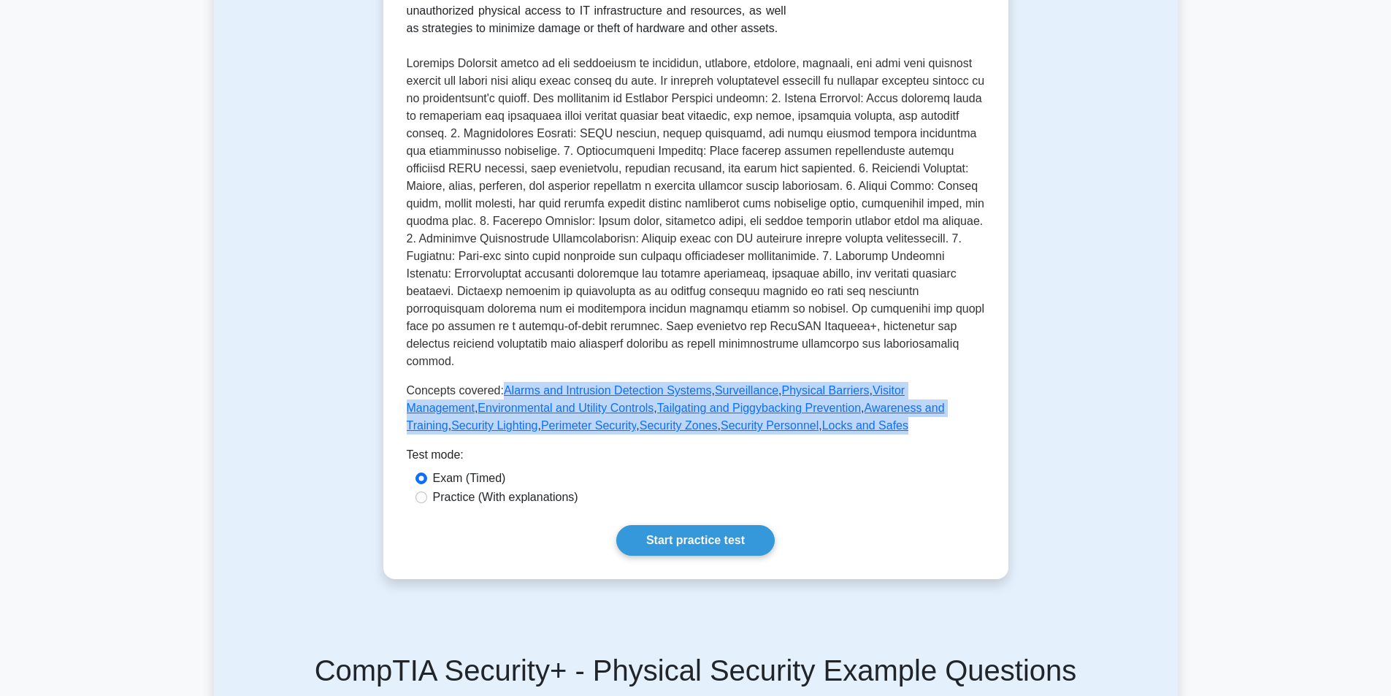
drag, startPoint x: 497, startPoint y: 373, endPoint x: 760, endPoint y: 401, distance: 264.3
click at [760, 401] on p "Concepts covered: Alarms and Intrusion Detection Systems , Surveillance , Physi…" at bounding box center [696, 408] width 578 height 53
copy p "Alarms and Intrusion Detection Systems , Surveillance , Physical Barriers , Vis…"
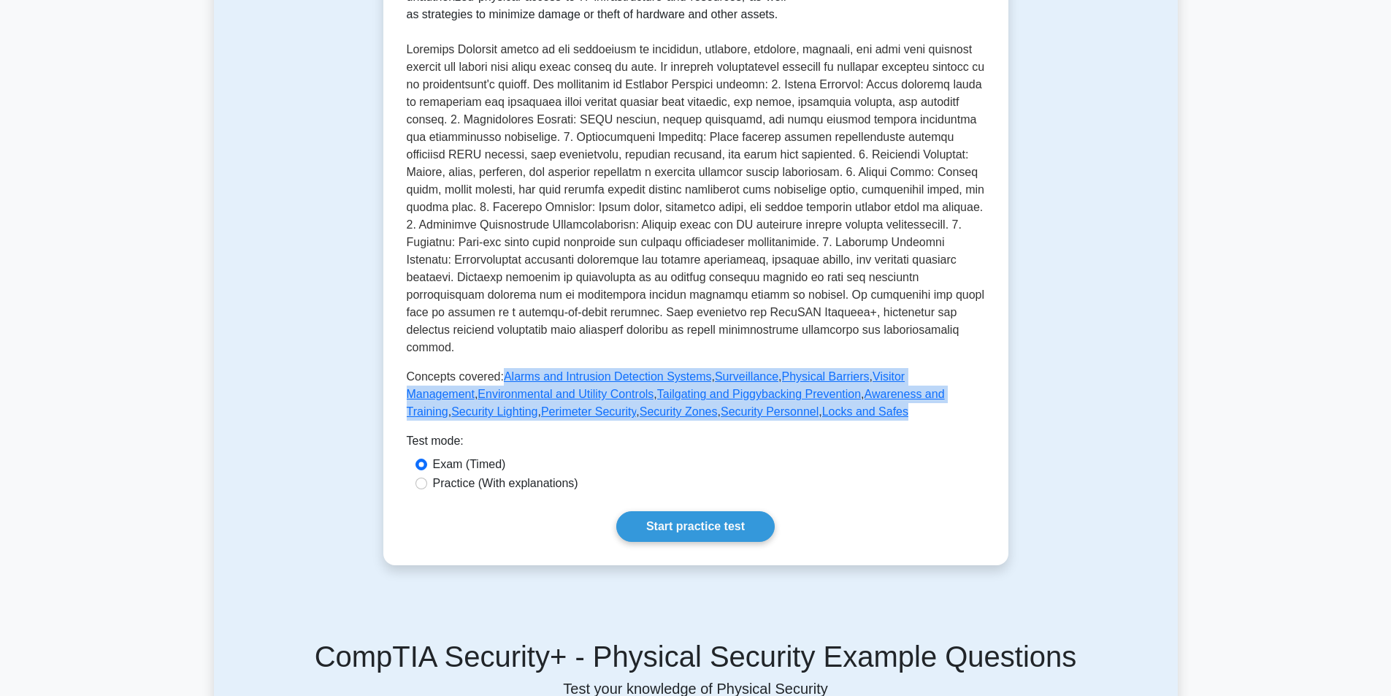
scroll to position [438, 0]
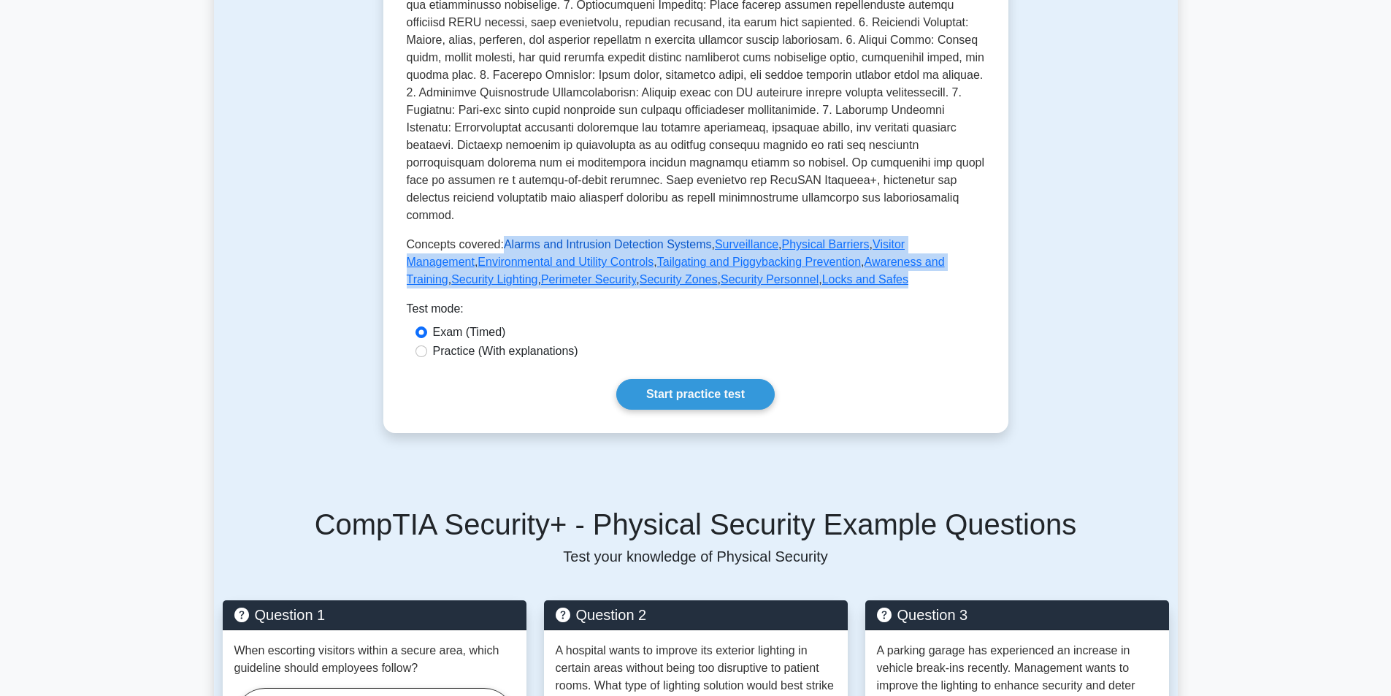
click at [551, 238] on link "Alarms and Intrusion Detection Systems" at bounding box center [608, 244] width 208 height 12
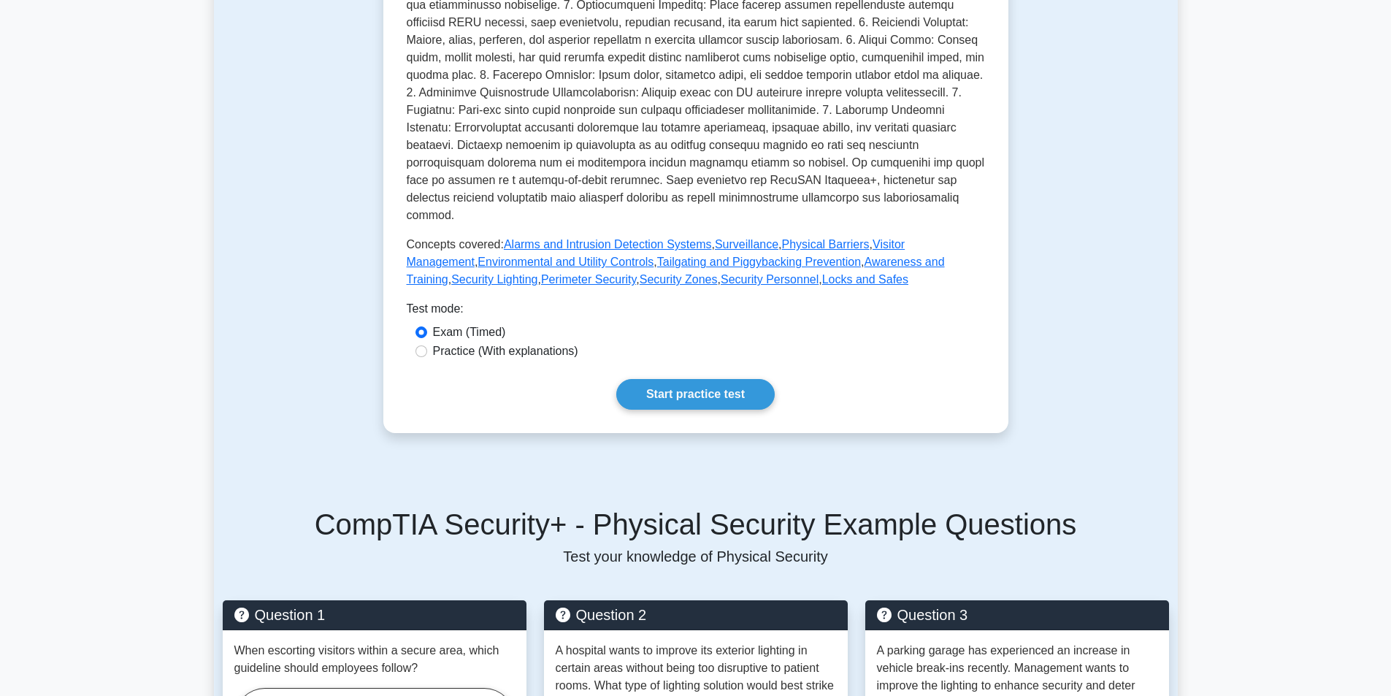
click at [660, 300] on div "Test mode:" at bounding box center [696, 311] width 578 height 23
click at [720, 238] on link "Surveillance" at bounding box center [747, 244] width 64 height 12
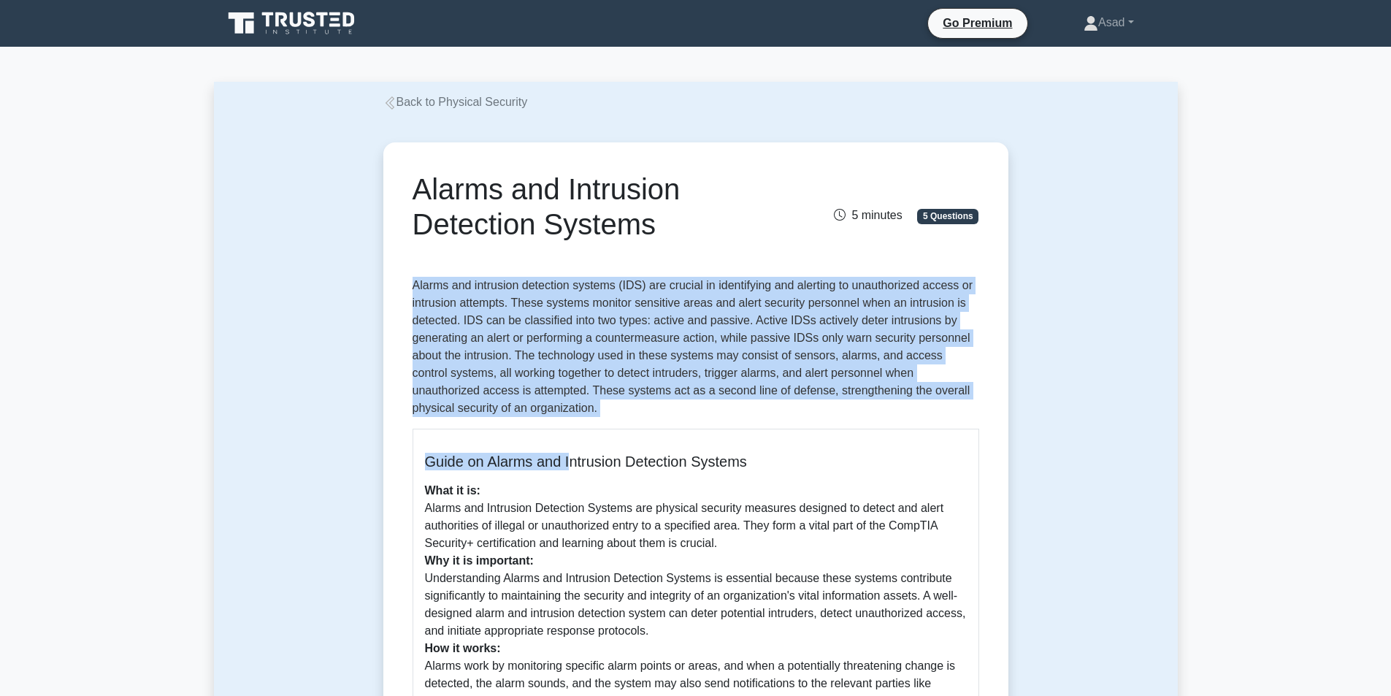
drag, startPoint x: 412, startPoint y: 283, endPoint x: 572, endPoint y: 430, distance: 217.0
click at [572, 430] on div "Alarms and Intrusion Detection Systems 5 minutes 5 Questions Guide on Alarms an…" at bounding box center [695, 644] width 613 height 993
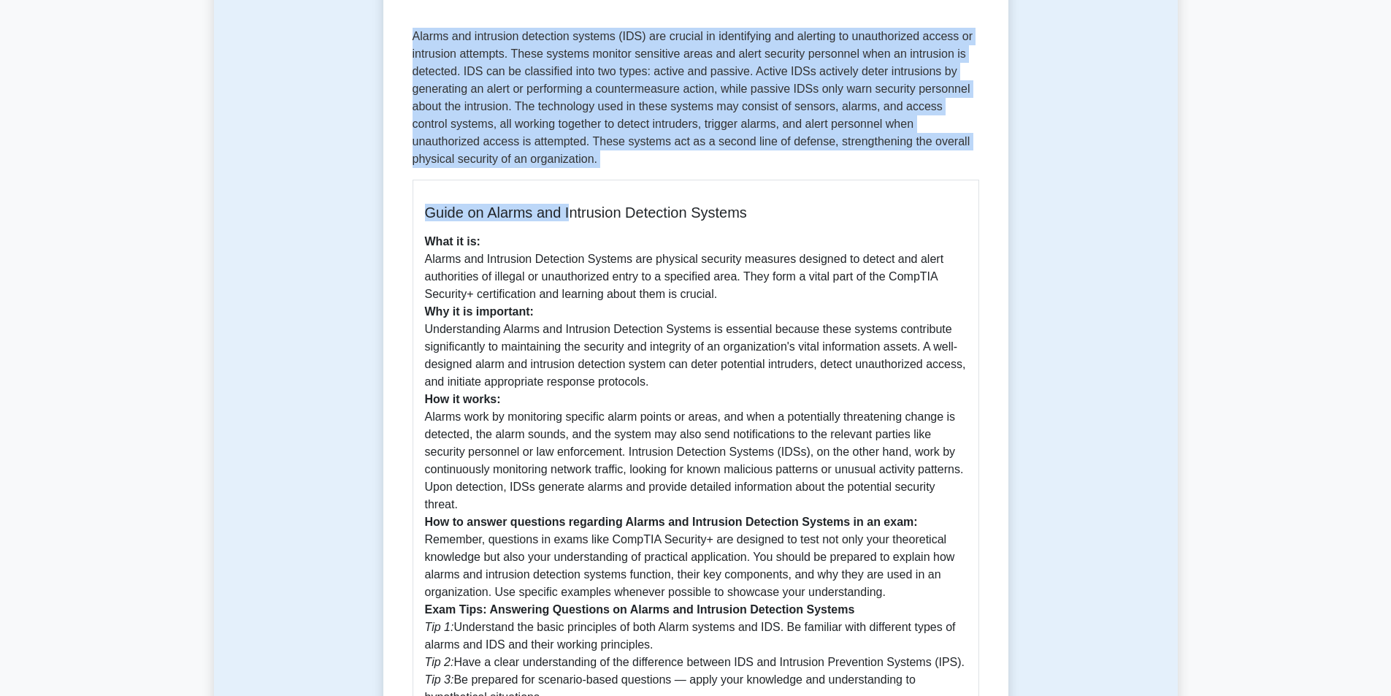
scroll to position [365, 0]
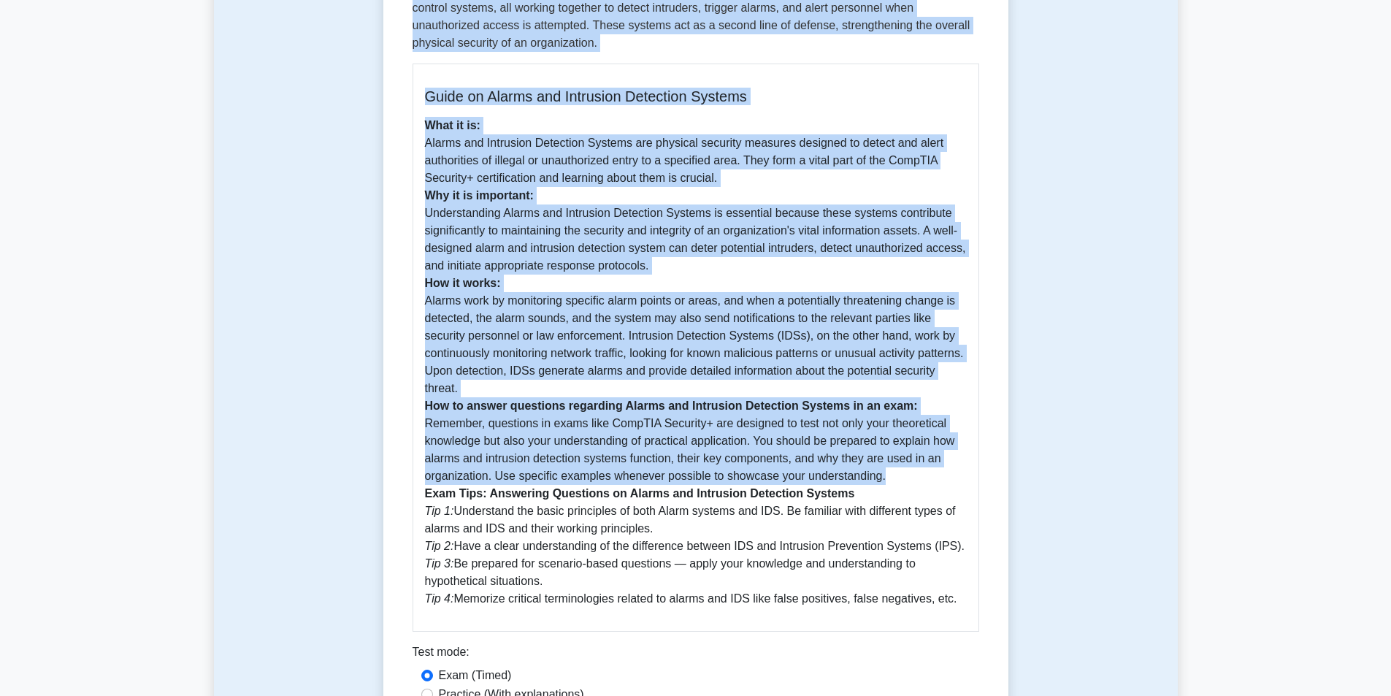
click at [898, 479] on p "What it is: Alarms and Intrusion Detection Systems are physical security measur…" at bounding box center [696, 362] width 542 height 491
copy div "Alarms and intrusion detection systems (IDS) are crucial in identifying and ale…"
click at [554, 302] on p "What it is: Alarms and Intrusion Detection Systems are physical security measur…" at bounding box center [696, 362] width 542 height 491
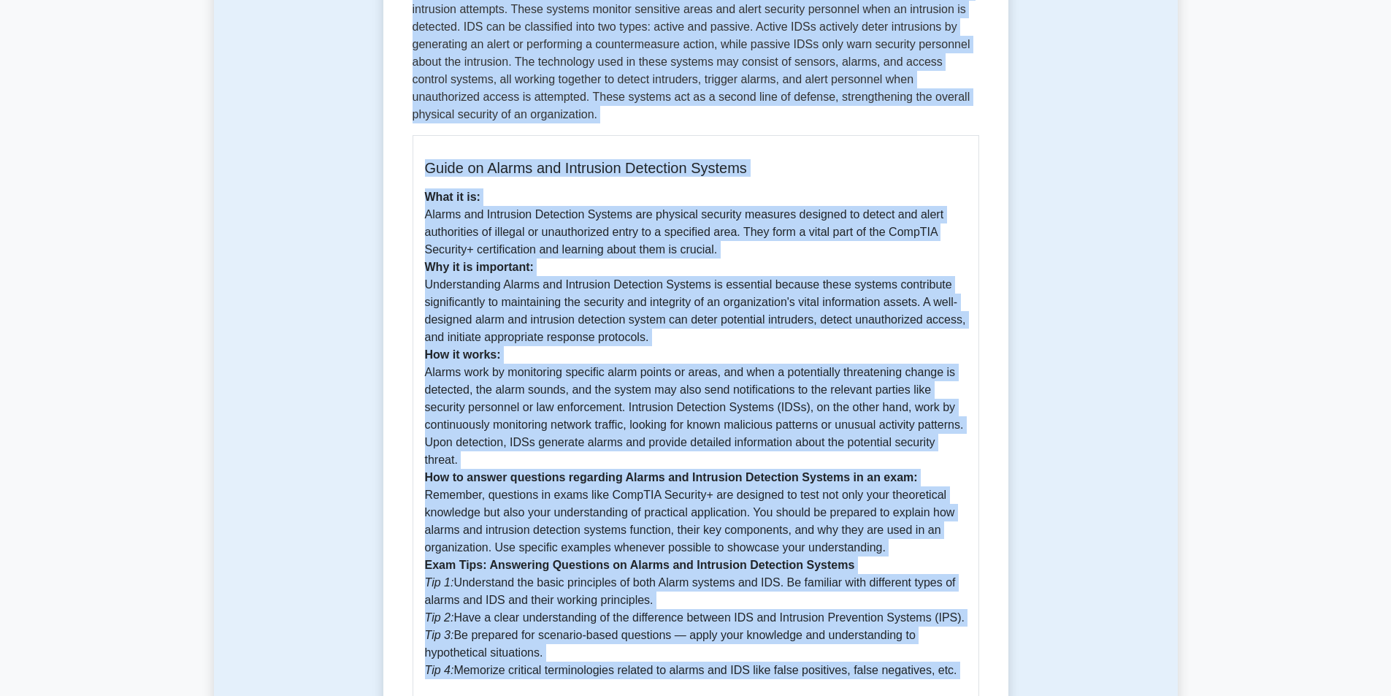
scroll to position [718, 0]
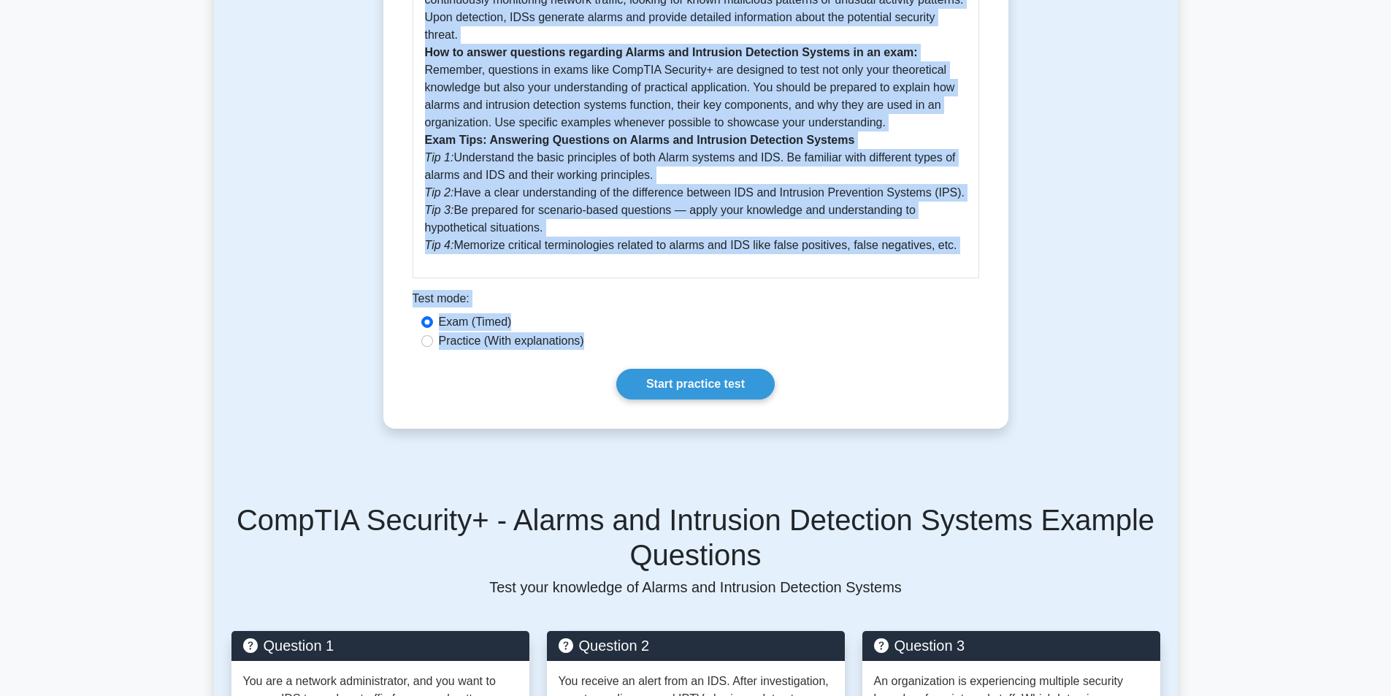
drag, startPoint x: 413, startPoint y: 212, endPoint x: 959, endPoint y: 246, distance: 547.9
copy div "Alarms and intrusion detection systems (IDS) are crucial in identifying and ale…"
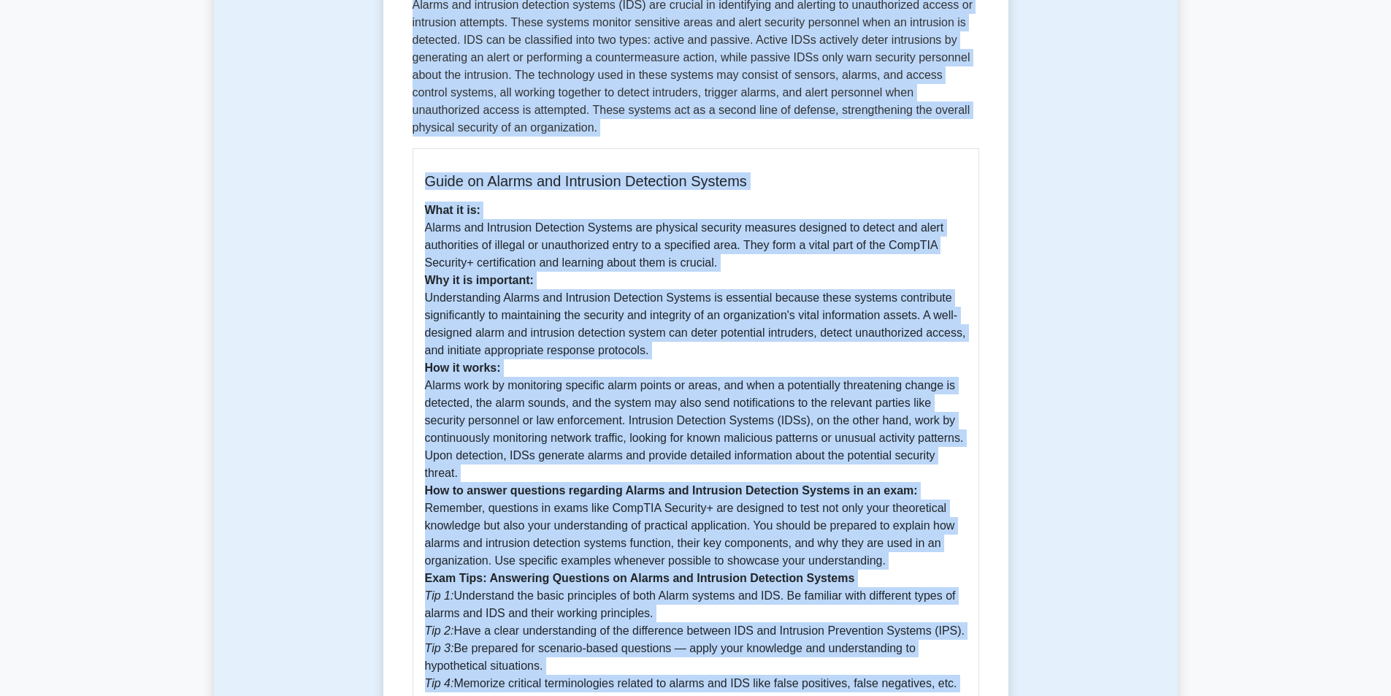
scroll to position [0, 0]
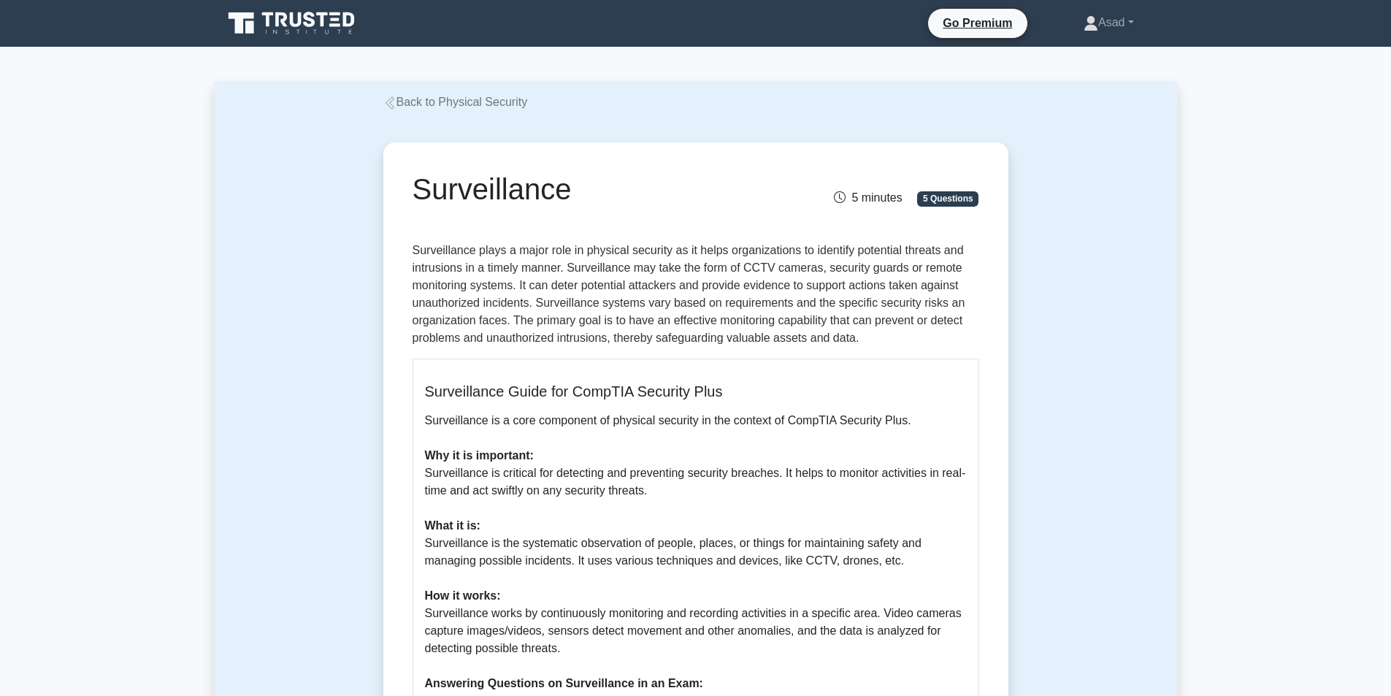
drag, startPoint x: 416, startPoint y: 183, endPoint x: 591, endPoint y: 192, distance: 174.7
click at [591, 192] on h1 "Surveillance" at bounding box center [599, 189] width 372 height 35
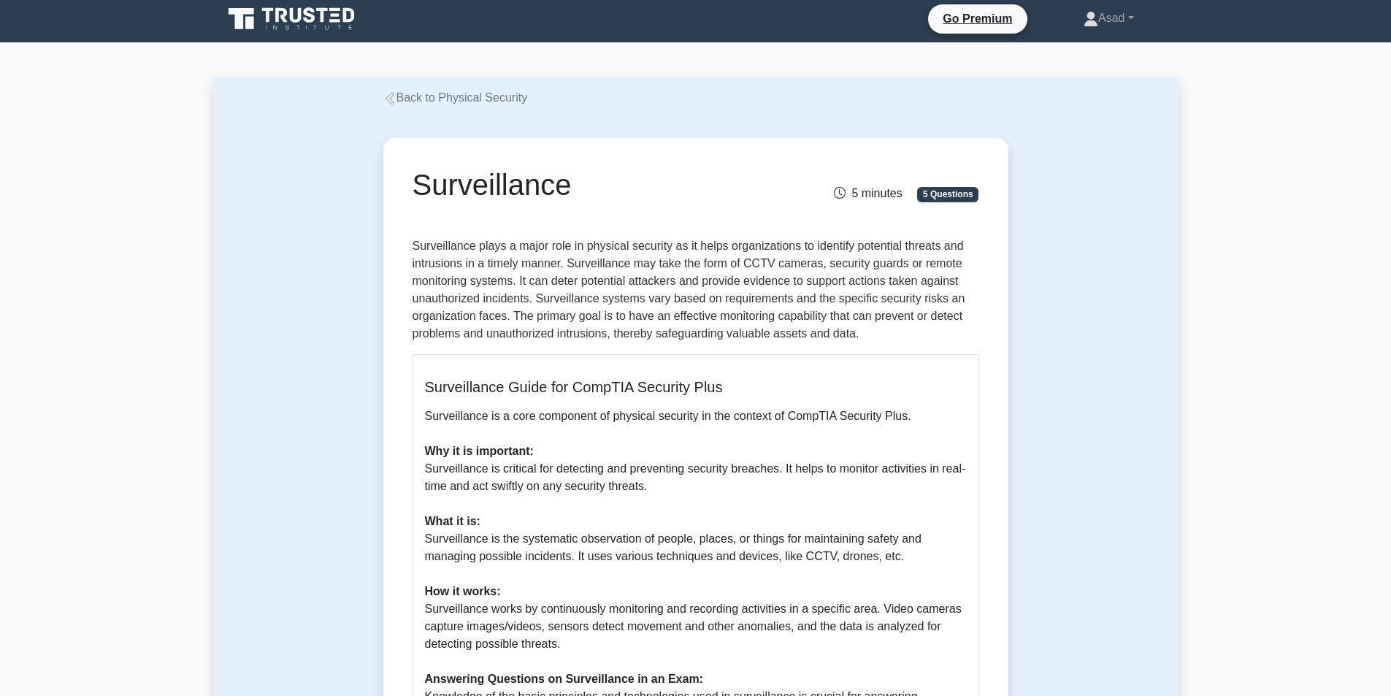
scroll to position [365, 0]
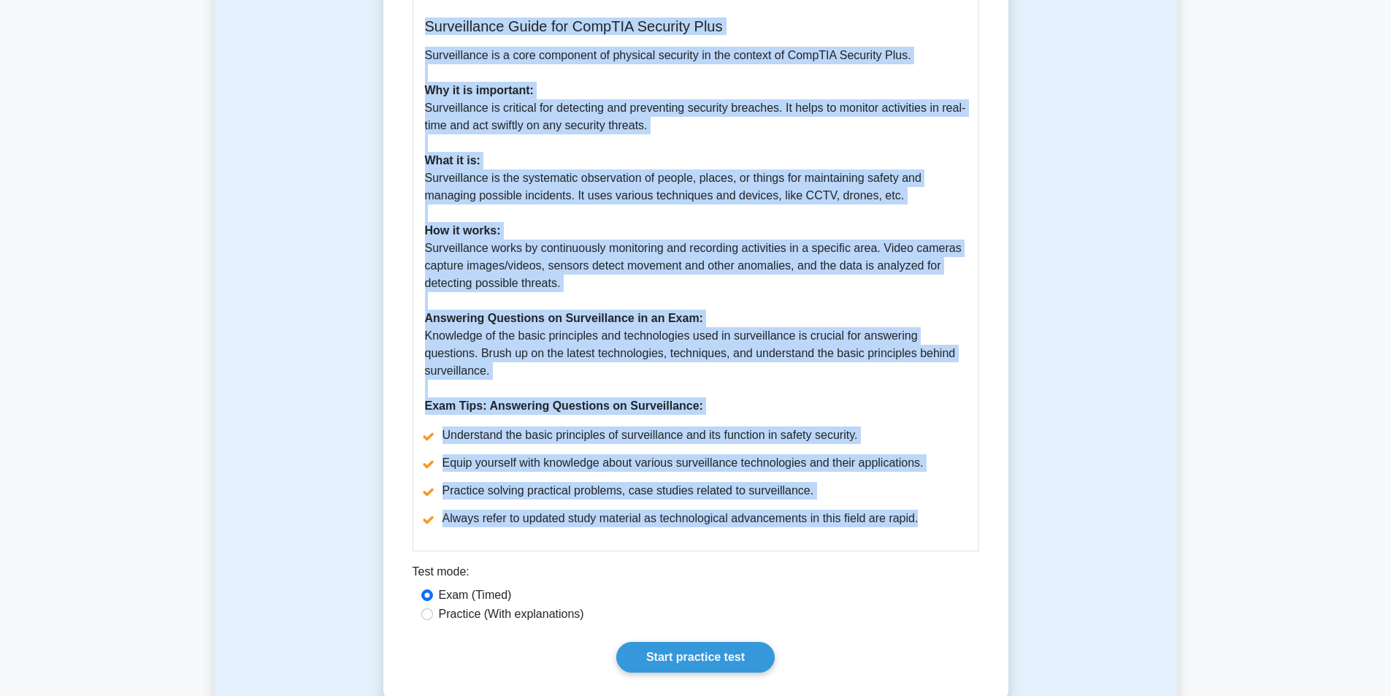
click at [924, 523] on li "Always refer to updated study material as technological advancements in this fi…" at bounding box center [696, 519] width 542 height 18
copy div "Surveillance 5 minutes 5 Questions Surveillance plays a major role in physical …"
